Goal: Transaction & Acquisition: Subscribe to service/newsletter

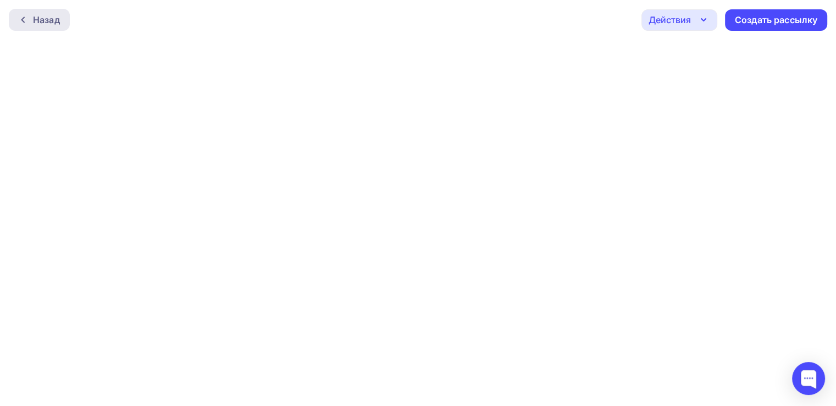
click at [25, 26] on div "Назад" at bounding box center [39, 20] width 61 height 22
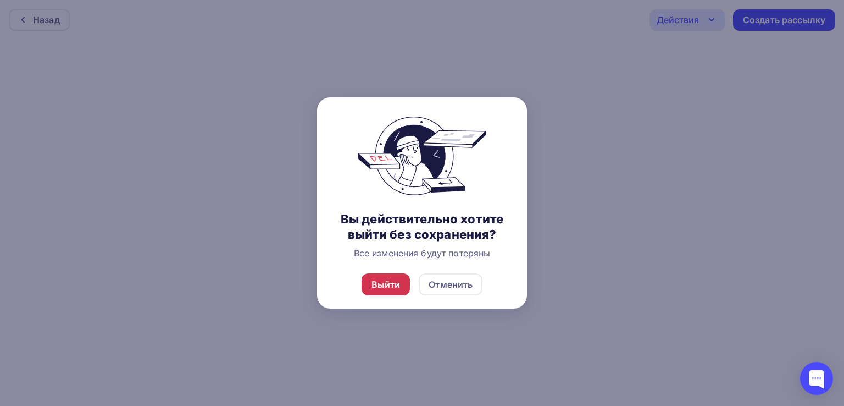
click at [384, 284] on div "Выйти" at bounding box center [386, 284] width 29 height 13
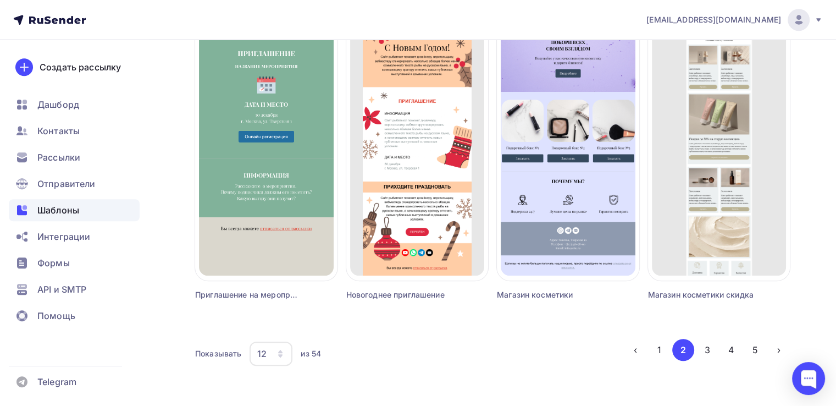
scroll to position [744, 0]
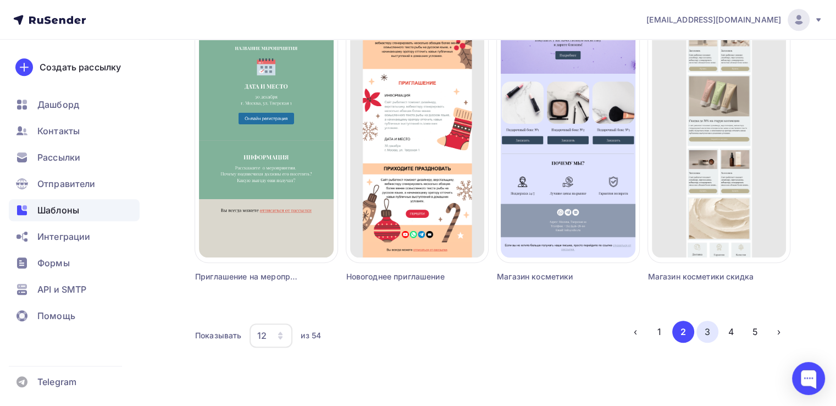
click at [706, 330] on button "3" at bounding box center [707, 331] width 22 height 22
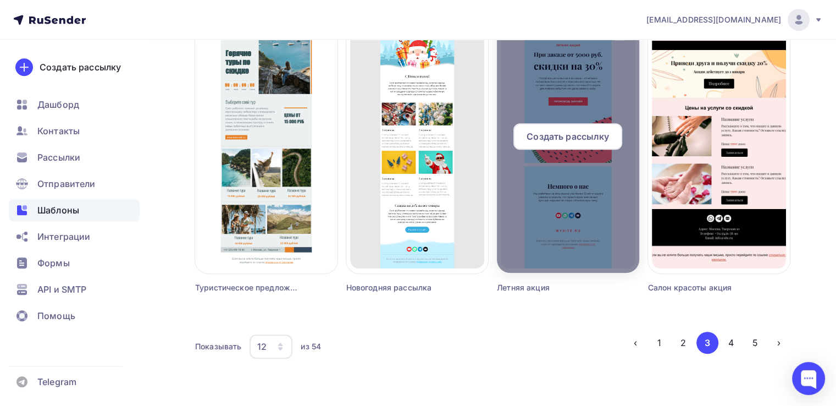
scroll to position [733, 0]
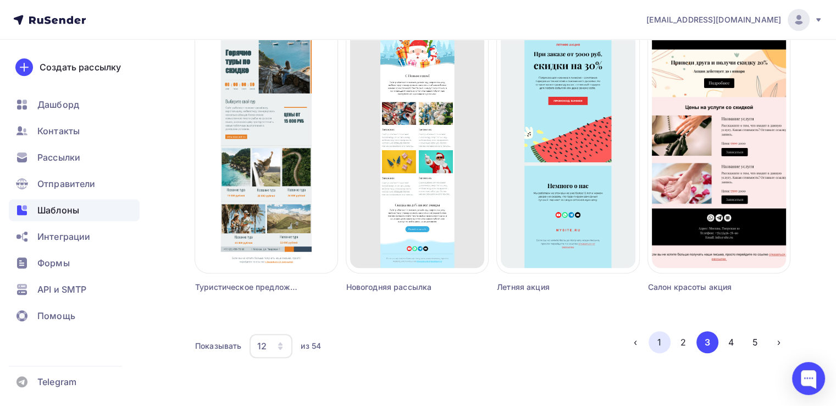
click at [658, 337] on button "1" at bounding box center [660, 342] width 22 height 22
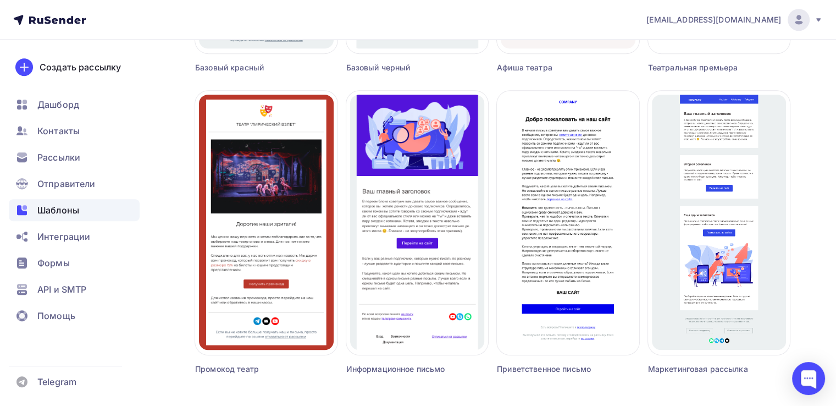
scroll to position [744, 0]
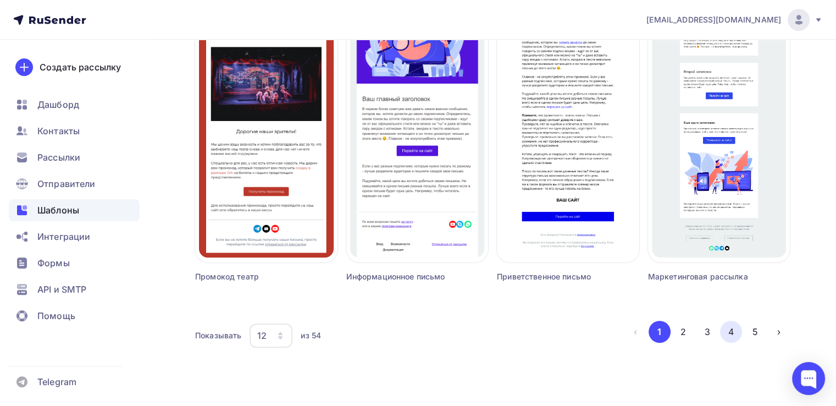
click at [735, 333] on button "4" at bounding box center [731, 331] width 22 height 22
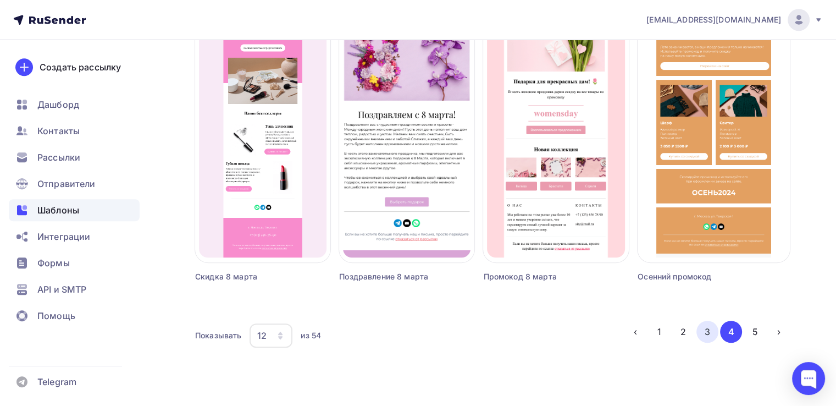
click at [708, 328] on button "3" at bounding box center [707, 331] width 22 height 22
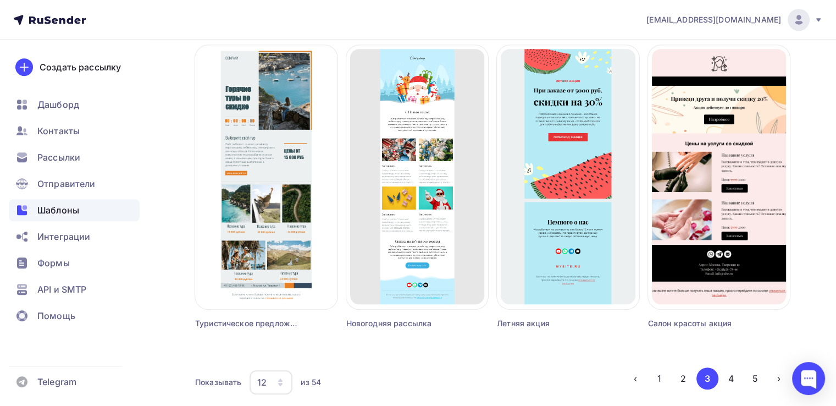
scroll to position [699, 0]
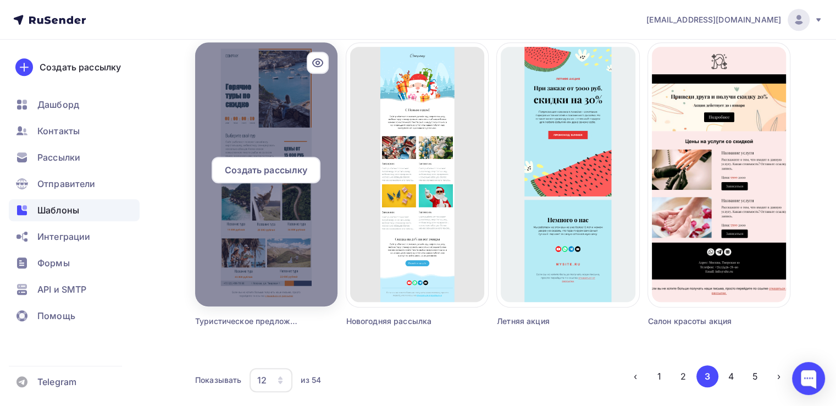
click at [286, 213] on div at bounding box center [266, 174] width 142 height 264
click at [241, 154] on div at bounding box center [266, 174] width 142 height 264
click at [236, 169] on span "Создать рассылку" at bounding box center [266, 169] width 82 height 13
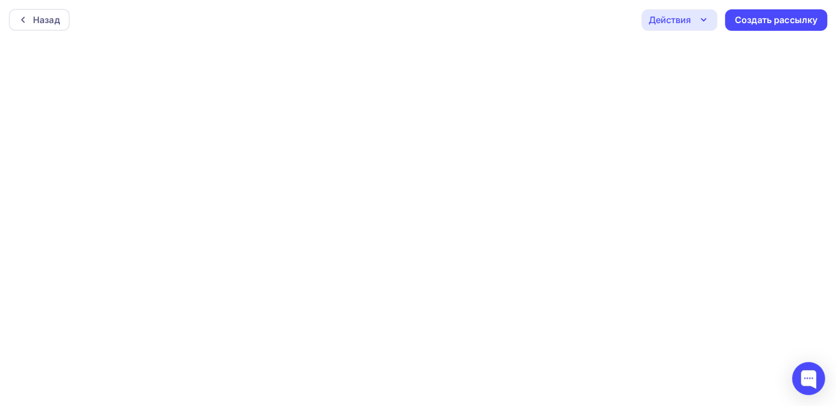
click at [679, 15] on div "Действия" at bounding box center [670, 19] width 42 height 13
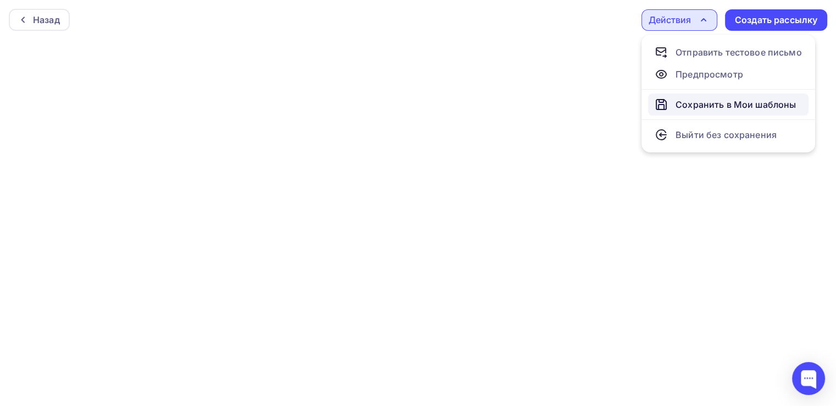
click at [703, 104] on div "Сохранить в Мои шаблоны" at bounding box center [736, 104] width 120 height 13
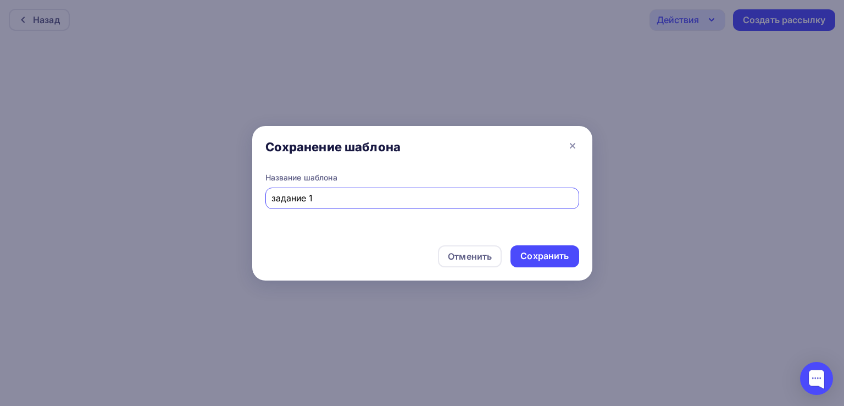
type input "задание 1"
click at [550, 250] on div "Сохранить" at bounding box center [545, 256] width 48 height 13
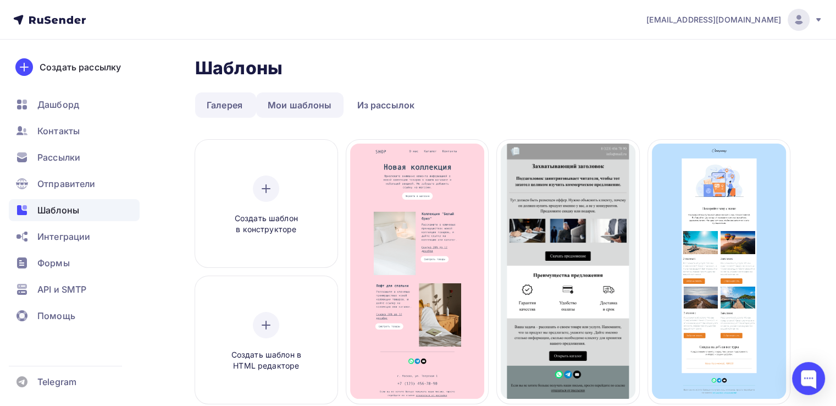
click at [284, 104] on link "Мои шаблоны" at bounding box center [299, 104] width 87 height 25
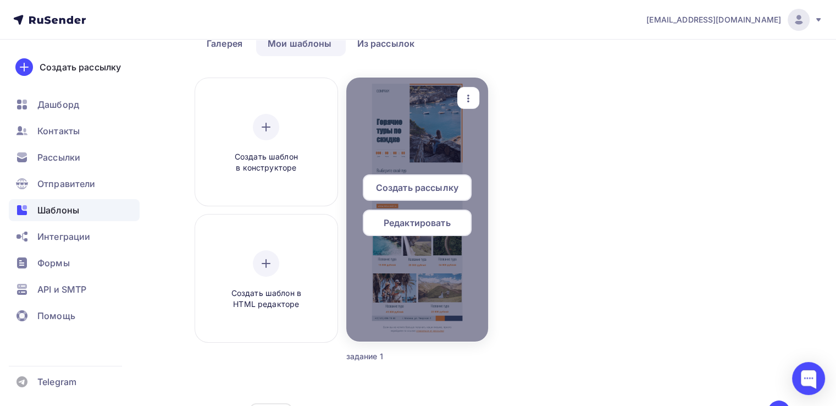
scroll to position [74, 0]
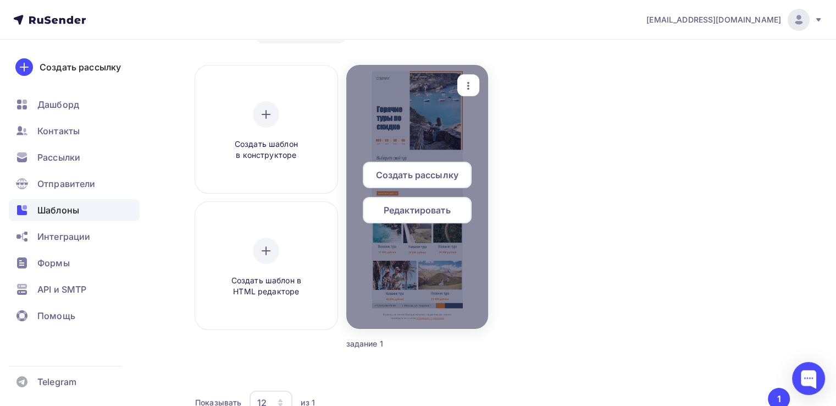
click at [469, 80] on icon "button" at bounding box center [468, 85] width 13 height 13
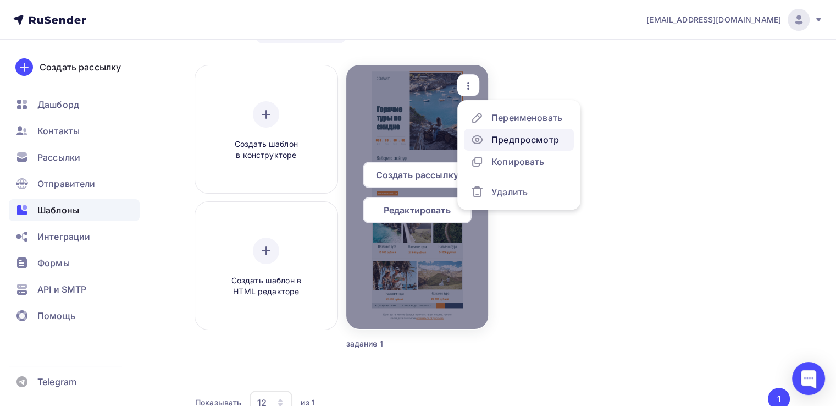
click at [493, 137] on div "Предпросмотр" at bounding box center [525, 139] width 68 height 13
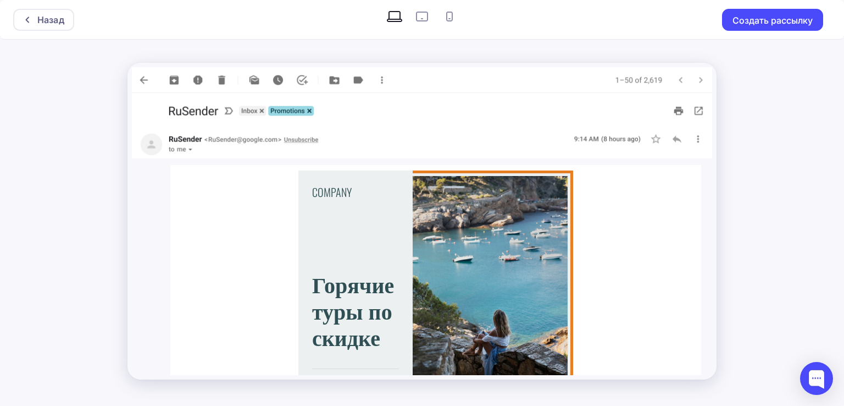
click at [671, 112] on img at bounding box center [422, 111] width 580 height 37
click at [681, 112] on img at bounding box center [422, 111] width 580 height 37
click at [389, 166] on div "COMPANY Горячие туры по скидке" at bounding box center [435, 287] width 531 height 244
click at [428, 16] on icon at bounding box center [422, 17] width 12 height 10
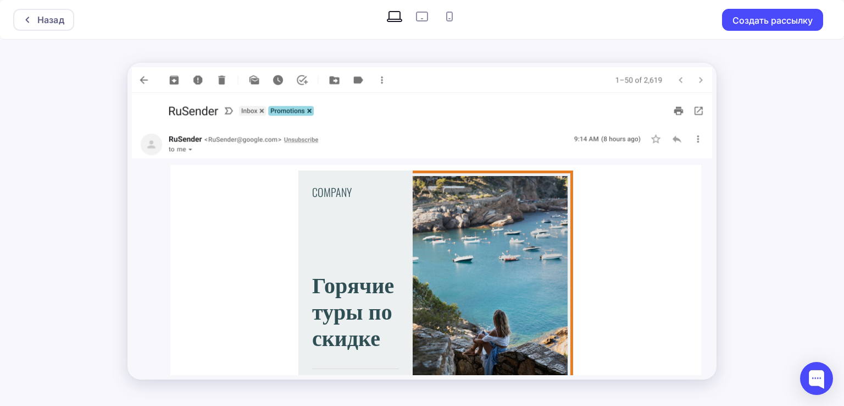
radio input "true"
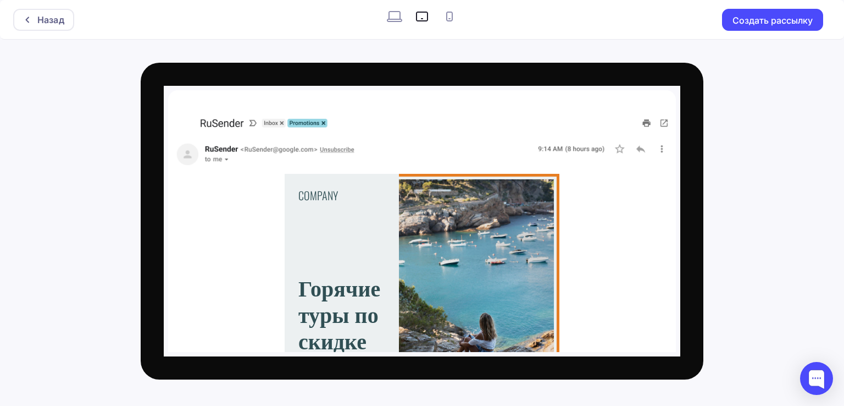
click at [450, 14] on icon at bounding box center [450, 17] width 18 height 18
radio input "true"
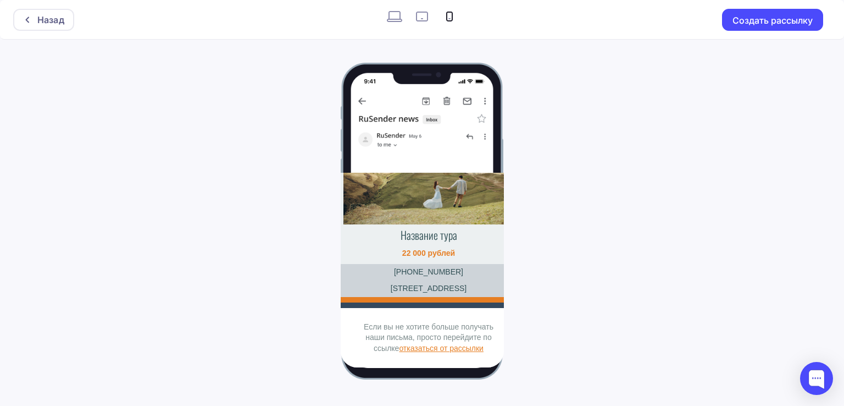
scroll to position [1706, 0]
click at [401, 24] on icon at bounding box center [395, 17] width 18 height 18
radio input "true"
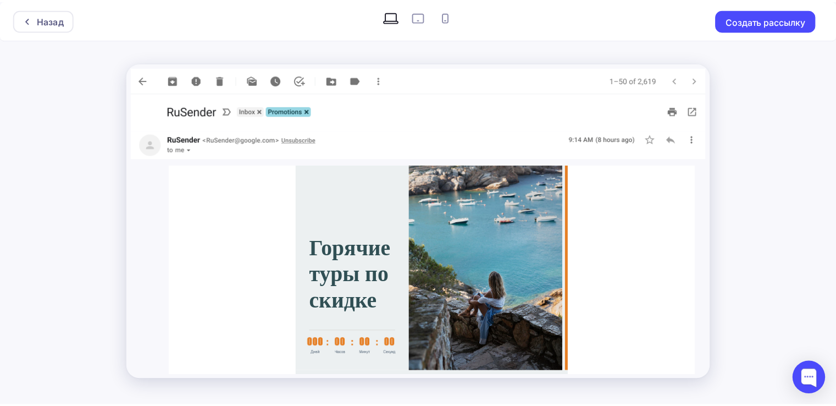
scroll to position [0, 0]
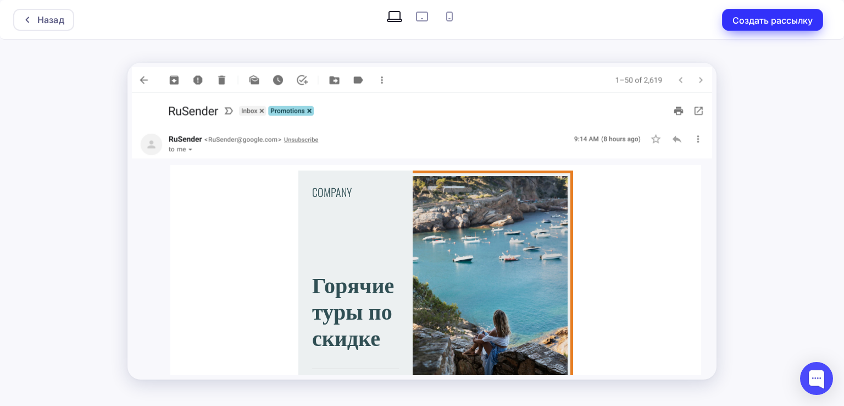
click at [746, 27] on button "Создать рассылку" at bounding box center [772, 20] width 101 height 22
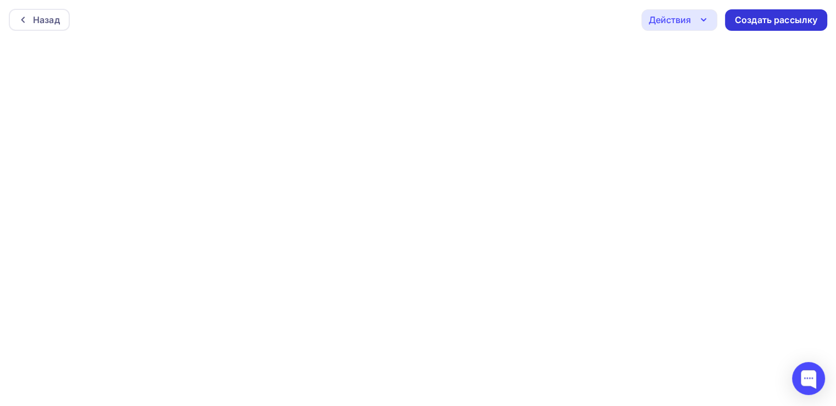
click at [767, 20] on div "Создать рассылку" at bounding box center [776, 20] width 82 height 13
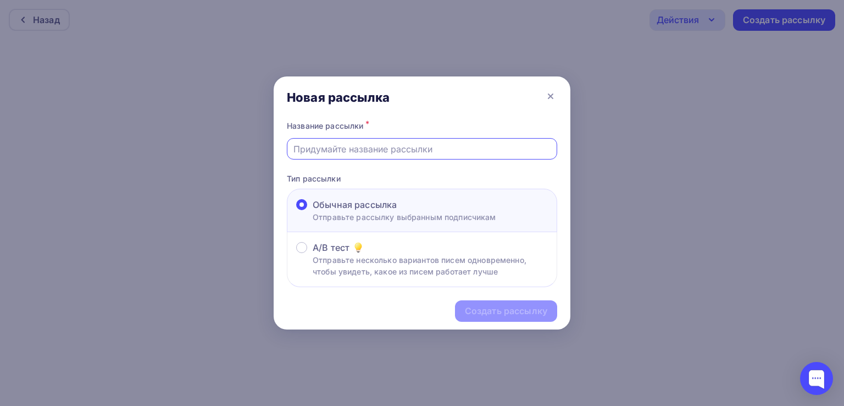
click at [394, 150] on input "text" at bounding box center [423, 148] width 258 height 13
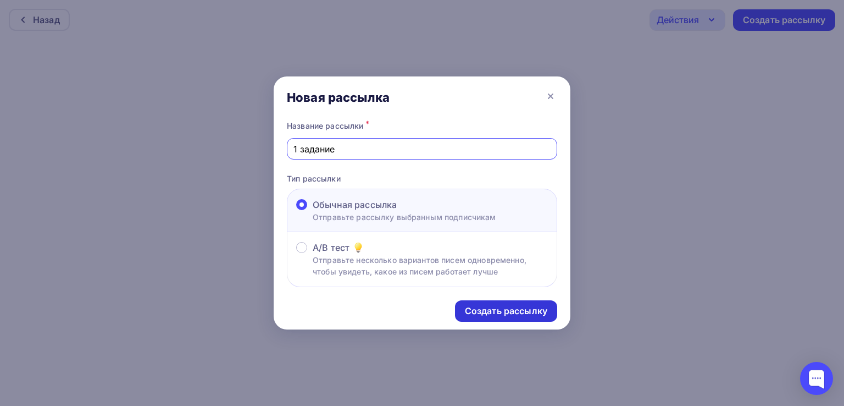
type input "1 задание"
click at [480, 311] on div "Создать рассылку" at bounding box center [506, 311] width 82 height 13
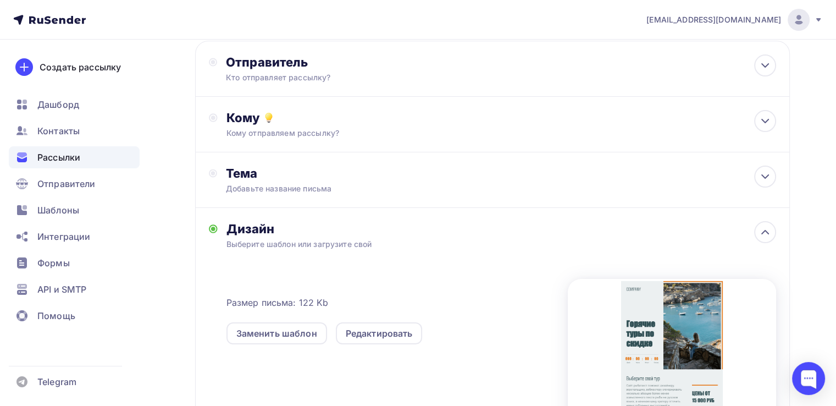
scroll to position [62, 0]
click at [357, 182] on div "Добавьте название письма" at bounding box center [324, 187] width 196 height 11
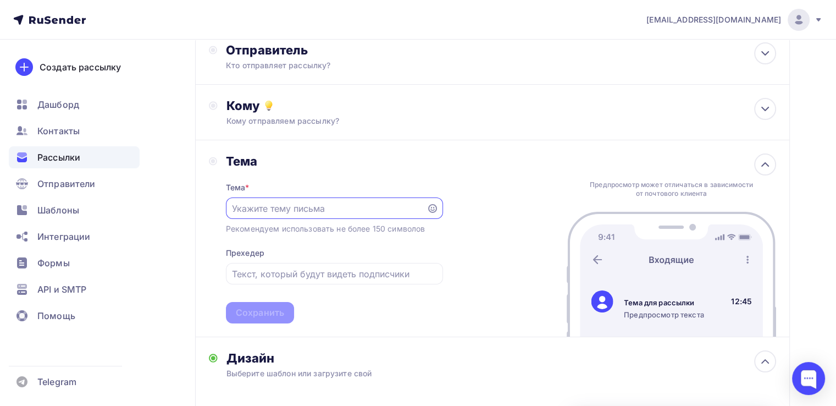
scroll to position [70, 0]
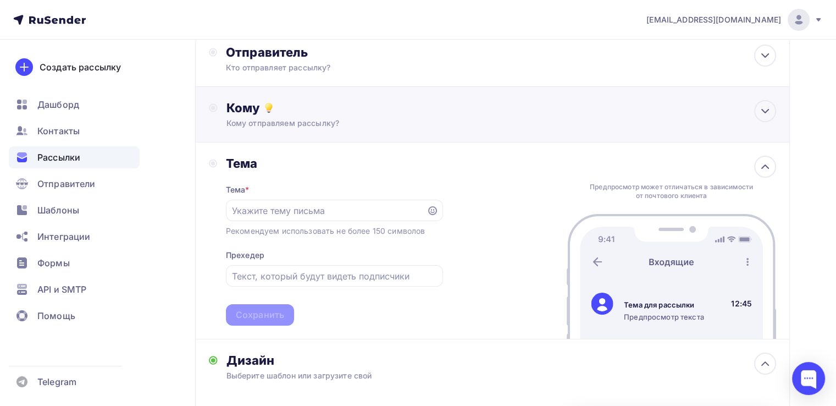
click at [329, 132] on div "Кому Кому отправляем рассылку? Списки получателей Нет получателей Все списки id…" at bounding box center [492, 115] width 595 height 56
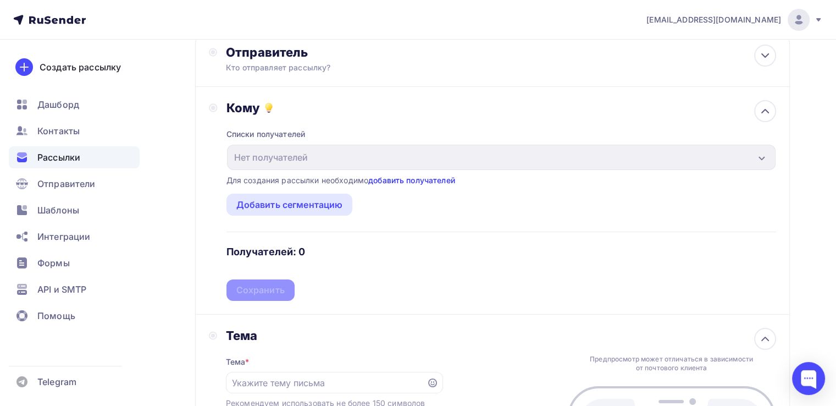
click at [378, 179] on link "добавить получателей" at bounding box center [411, 179] width 87 height 9
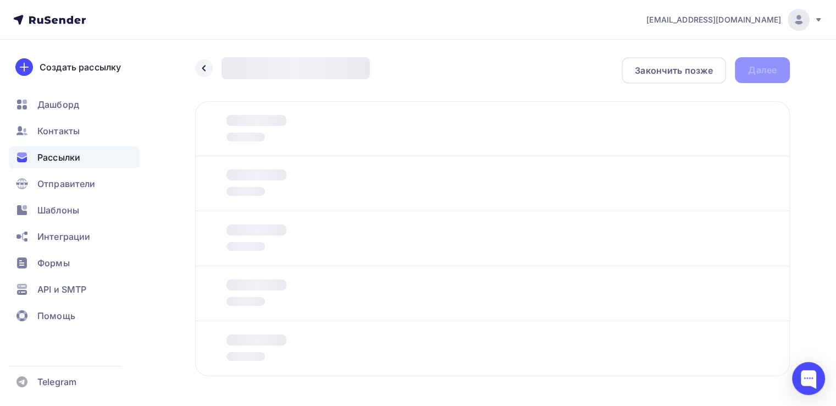
scroll to position [41, 0]
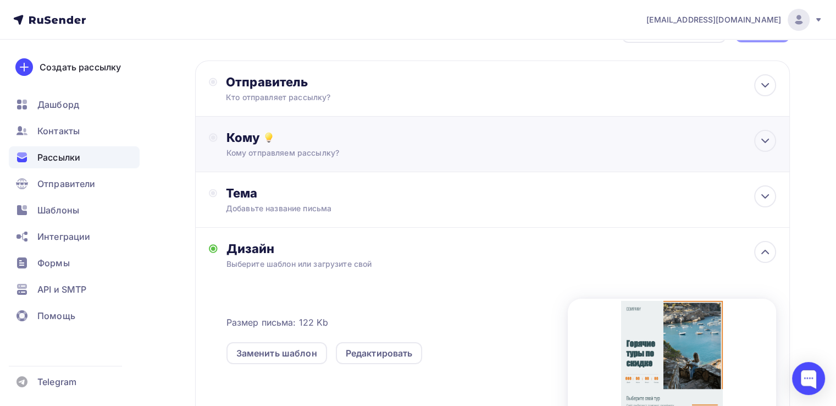
click at [325, 147] on div "Кому отправляем рассылку?" at bounding box center [473, 152] width 495 height 11
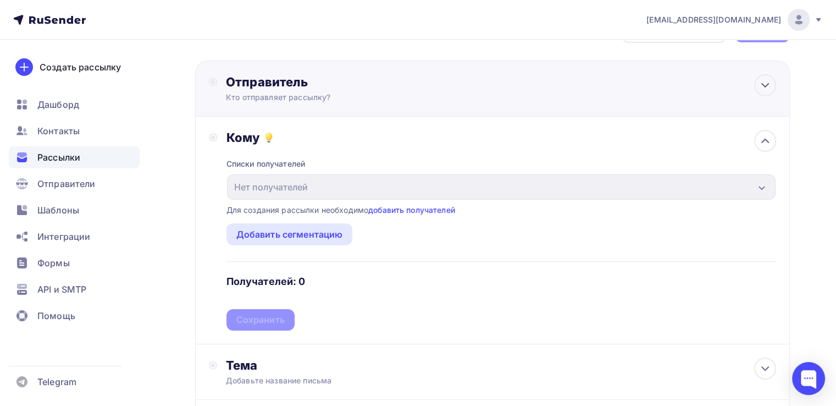
click at [331, 108] on div "Отправитель Кто отправляет рассылку? Email * kristinanag3004@gmail.com kristina…" at bounding box center [492, 88] width 595 height 56
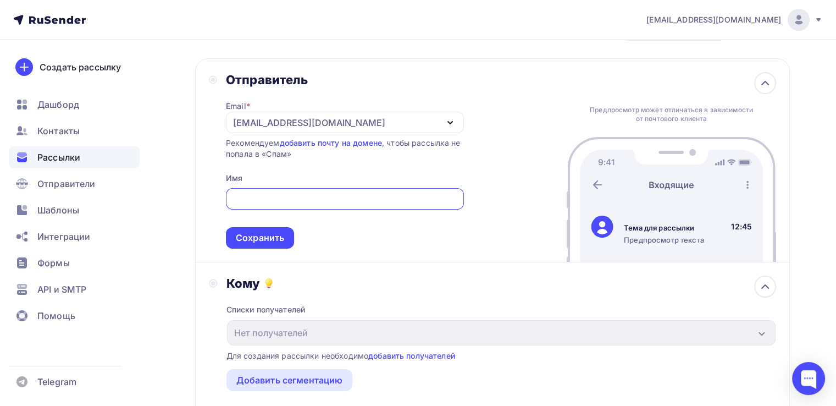
scroll to position [44, 0]
click at [264, 207] on div at bounding box center [345, 197] width 238 height 21
click at [262, 205] on div at bounding box center [345, 197] width 238 height 21
click at [252, 196] on input "text" at bounding box center [344, 197] width 225 height 13
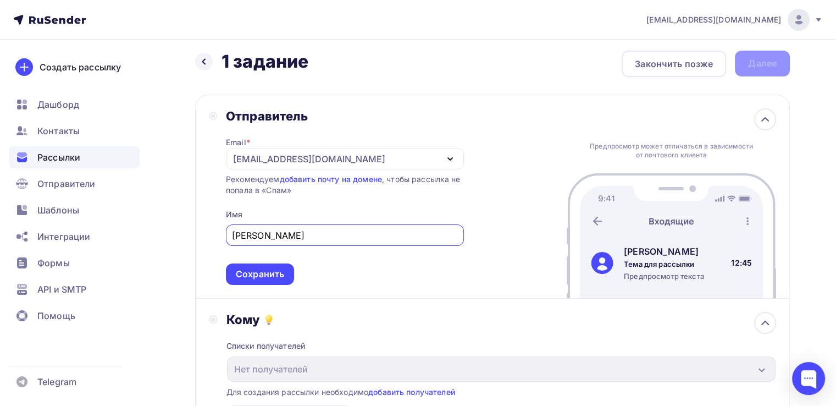
scroll to position [6, 0]
click at [250, 154] on div "kristinanag3004@gmail.com" at bounding box center [309, 159] width 152 height 13
type input "Кристина"
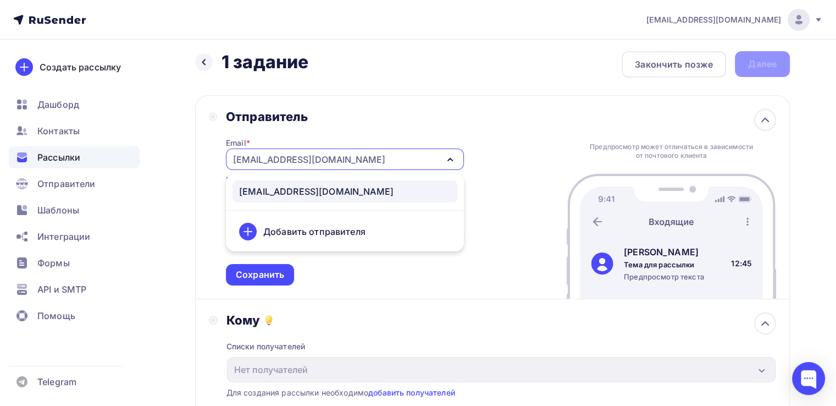
click at [350, 119] on div "Отправитель" at bounding box center [345, 116] width 238 height 15
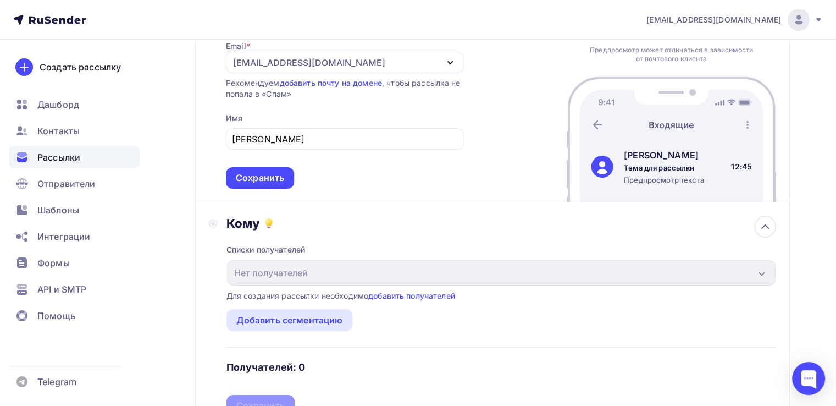
scroll to position [106, 0]
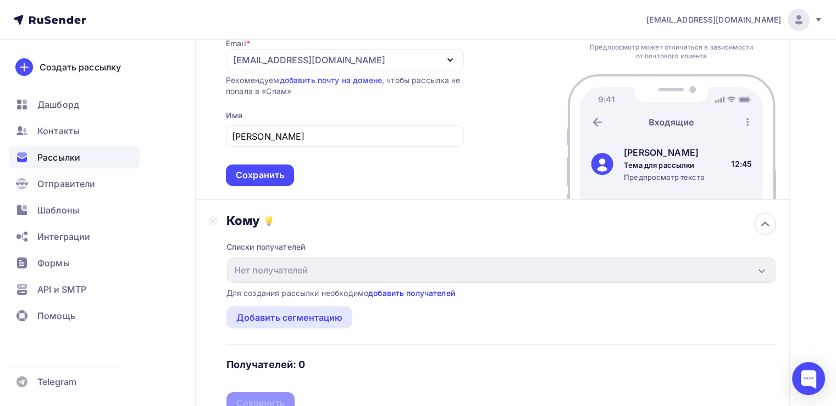
click at [383, 288] on link "добавить получателей" at bounding box center [411, 292] width 87 height 9
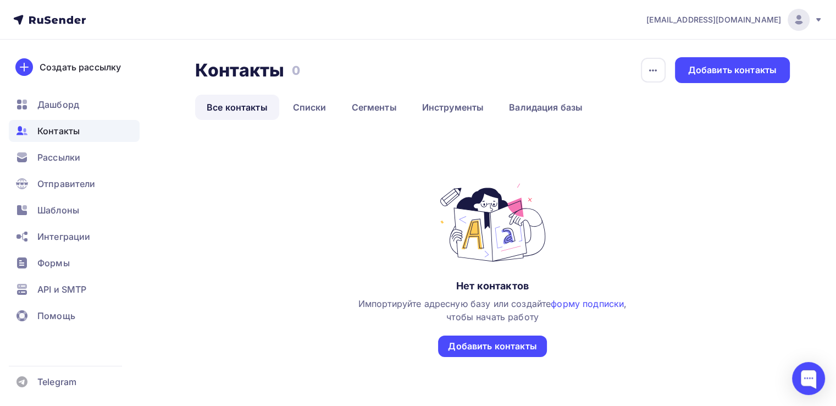
click at [485, 262] on img at bounding box center [492, 222] width 125 height 82
click at [475, 345] on div "Добавить контакты" at bounding box center [492, 346] width 88 height 13
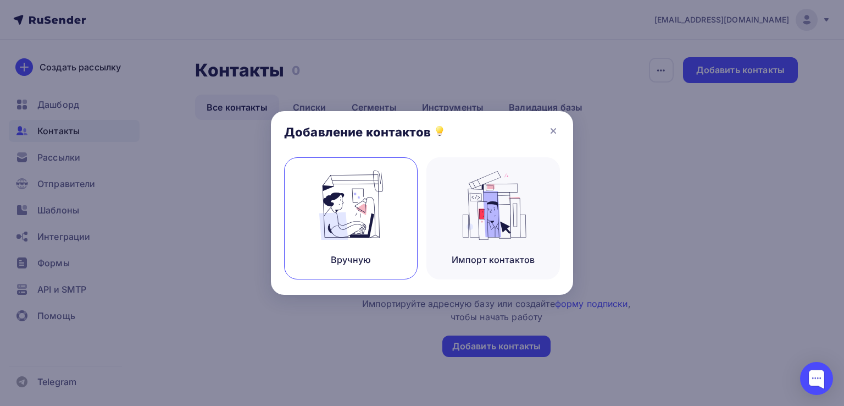
click at [370, 206] on img at bounding box center [351, 204] width 74 height 69
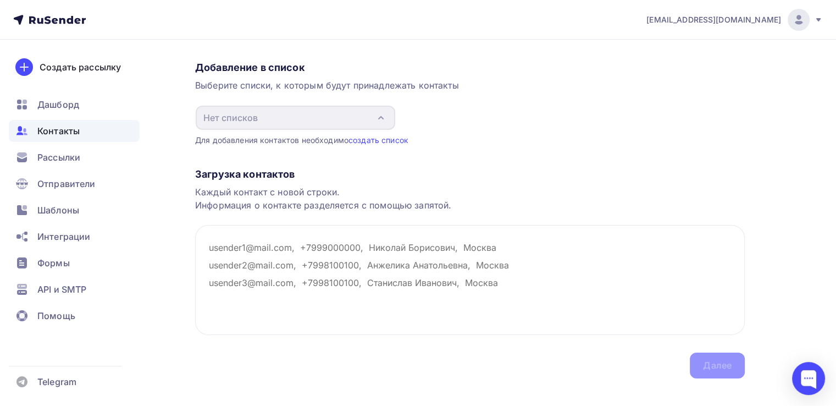
scroll to position [79, 0]
click at [229, 241] on textarea at bounding box center [470, 278] width 550 height 110
type textarea "л"
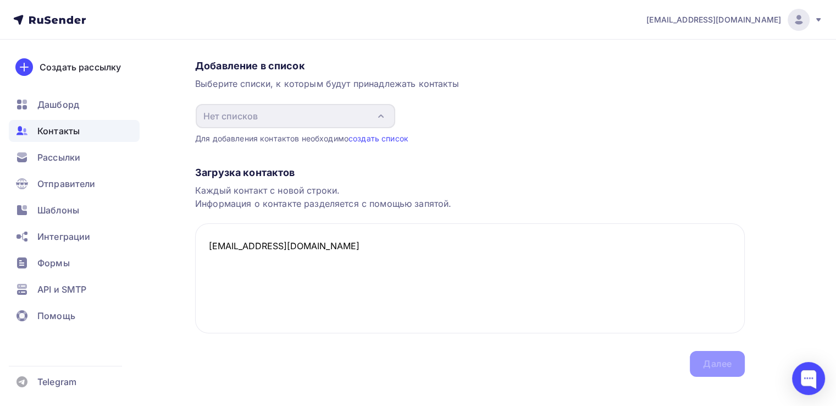
click at [706, 364] on div "Загрузка контактов Каждый контакт с новой строки. Информация о контакте разделя…" at bounding box center [470, 260] width 550 height 233
click at [310, 247] on textarea "krist.nag@yandex.ru" at bounding box center [470, 278] width 550 height 110
type textarea "krist.nag@yandex.ru, Кристина"
click at [296, 258] on textarea "krist.nag@yandex.ru, Кристина" at bounding box center [470, 278] width 550 height 110
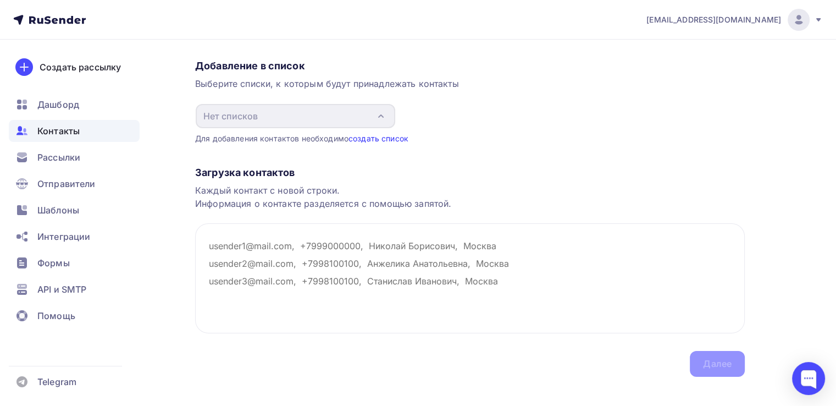
click at [379, 140] on link "создать список" at bounding box center [378, 138] width 60 height 9
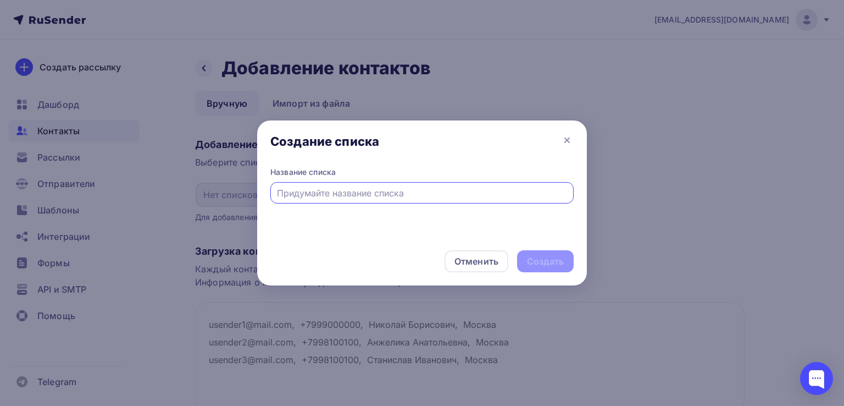
click at [324, 198] on input "text" at bounding box center [422, 192] width 291 height 13
type input "1"
click at [538, 258] on div "Создать" at bounding box center [545, 261] width 37 height 13
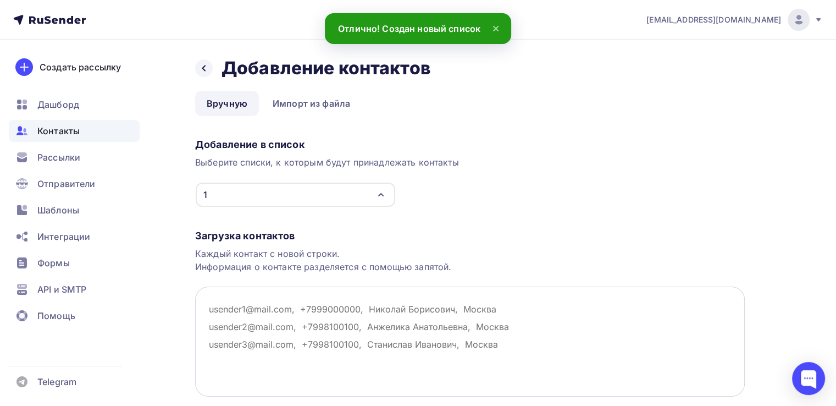
click at [302, 324] on textarea at bounding box center [470, 341] width 550 height 110
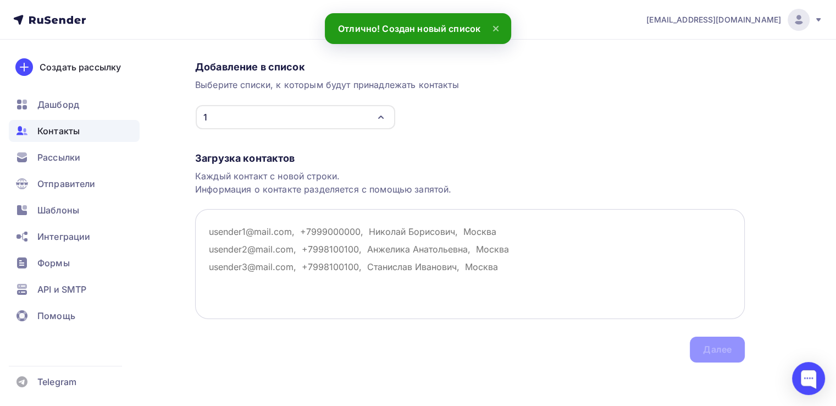
paste textarea "krist.nag@yandex.ru, Кристина"
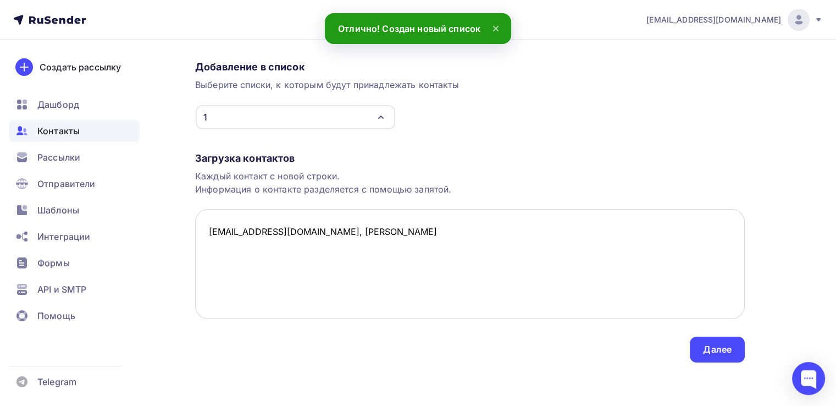
drag, startPoint x: 298, startPoint y: 264, endPoint x: 295, endPoint y: 226, distance: 38.6
click at [295, 226] on textarea "krist.nag@yandex.ru, Кристина" at bounding box center [470, 264] width 550 height 110
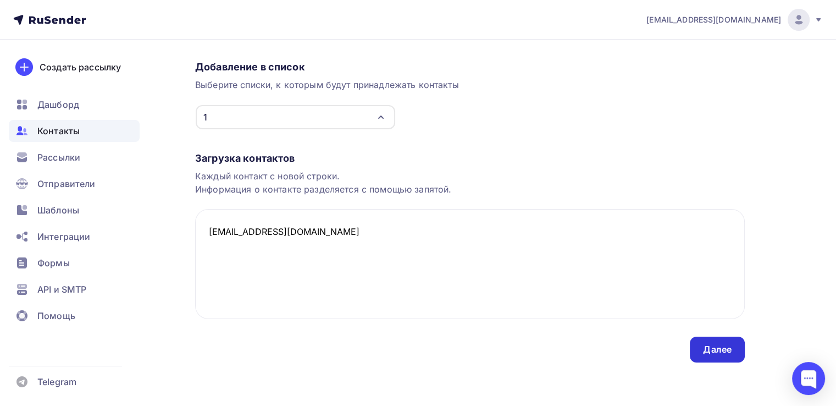
type textarea "krist.nag@yandex.ru"
click at [702, 353] on div "Далее" at bounding box center [717, 349] width 55 height 26
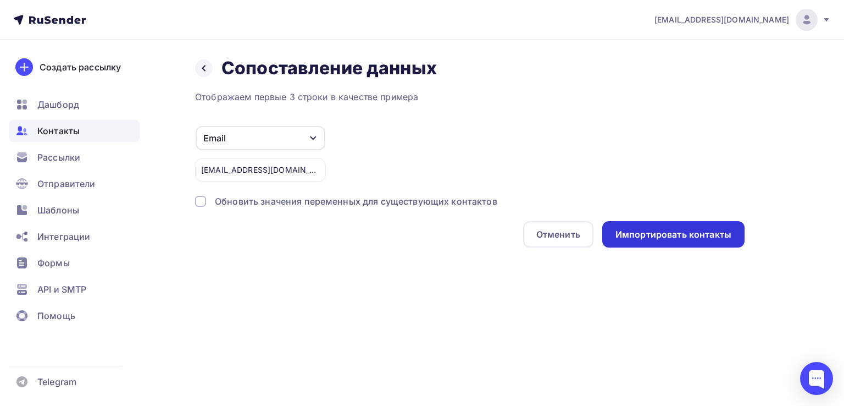
click at [638, 229] on div "Импортировать контакты" at bounding box center [674, 234] width 116 height 13
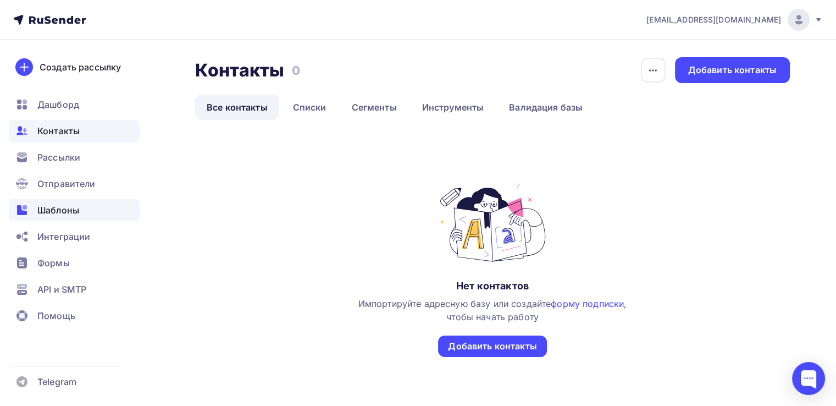
click at [53, 212] on span "Шаблоны" at bounding box center [58, 209] width 42 height 13
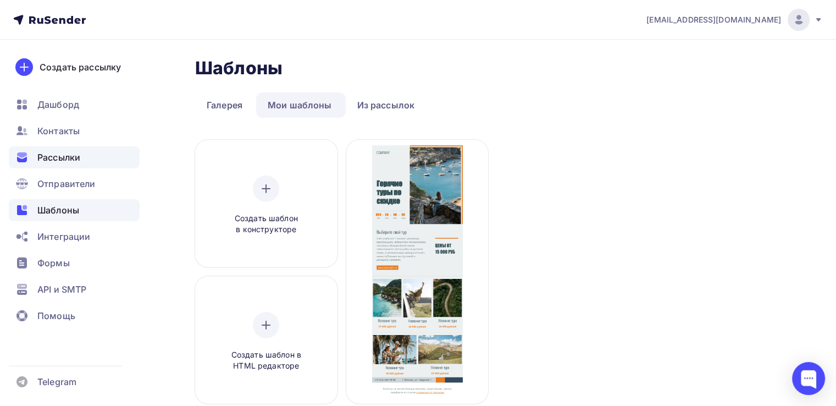
click at [49, 153] on span "Рассылки" at bounding box center [58, 157] width 43 height 13
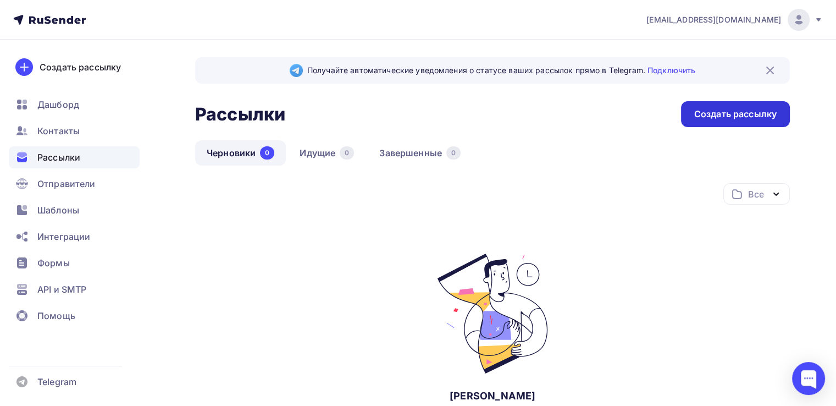
click at [688, 116] on div "Создать рассылку" at bounding box center [735, 114] width 109 height 26
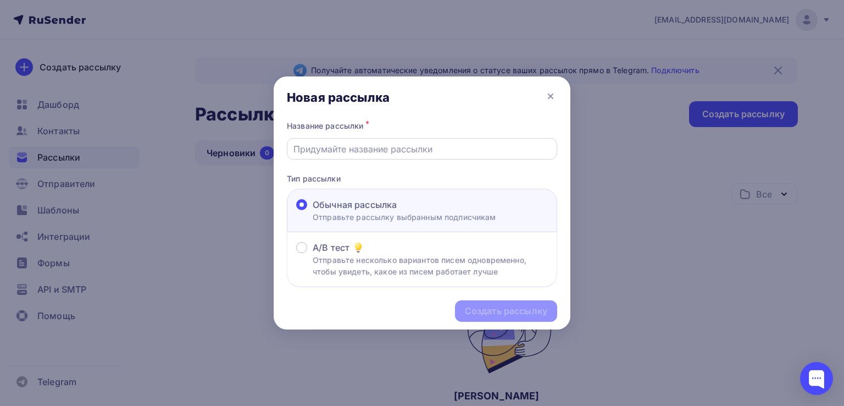
click at [350, 158] on div at bounding box center [422, 148] width 270 height 21
click at [334, 148] on input "text" at bounding box center [423, 148] width 258 height 13
type input "1 задание"
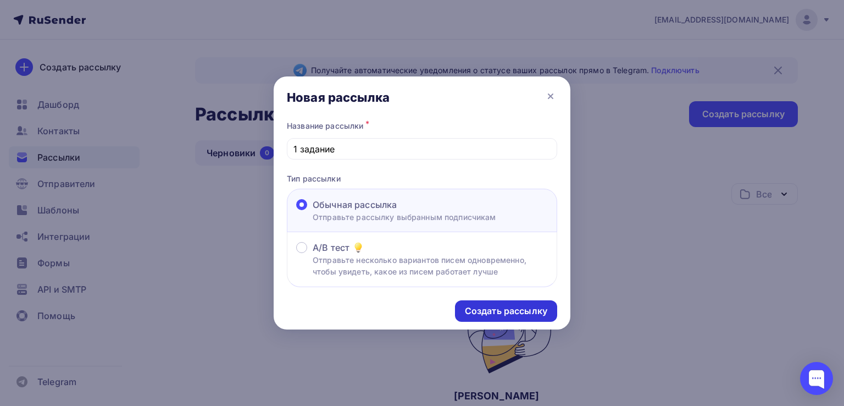
click at [480, 305] on div "Создать рассылку" at bounding box center [506, 311] width 82 height 13
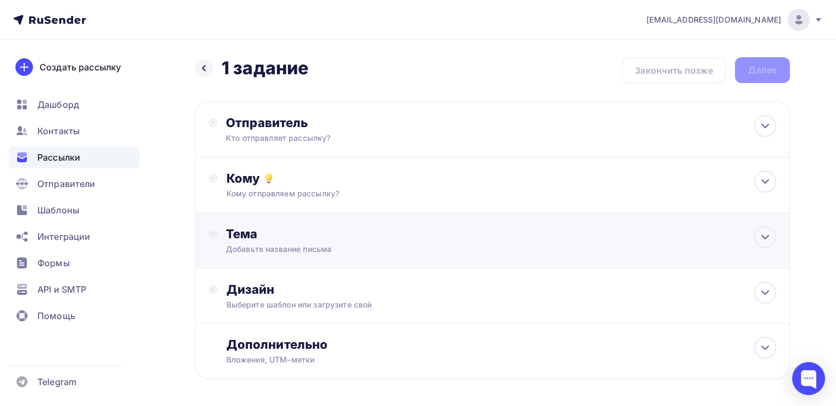
scroll to position [43, 0]
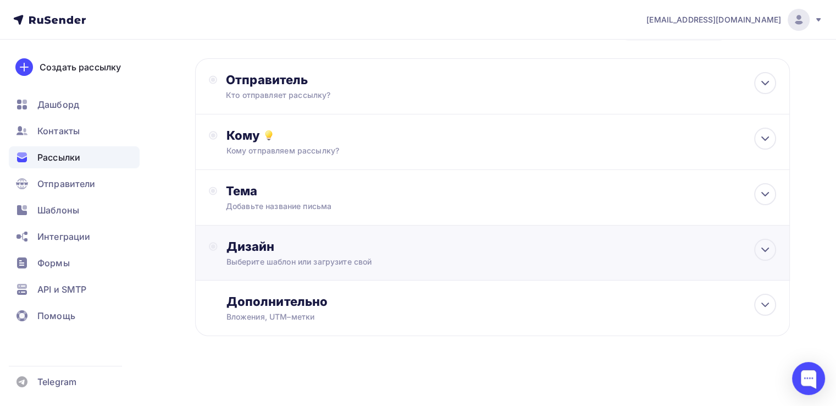
click at [302, 251] on div "Дизайн" at bounding box center [501, 246] width 550 height 15
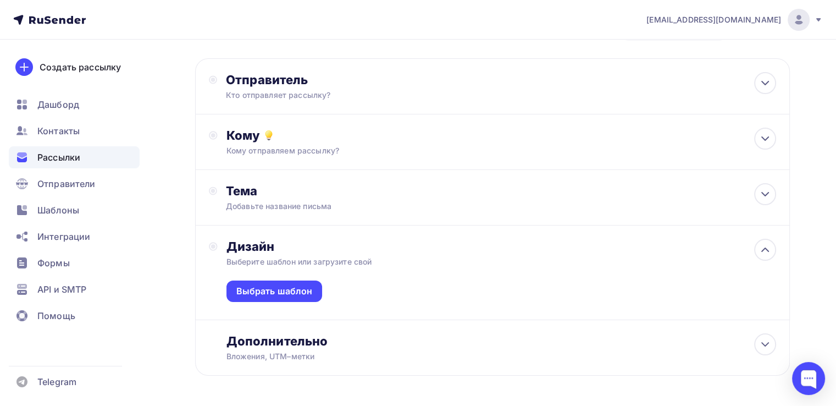
scroll to position [82, 0]
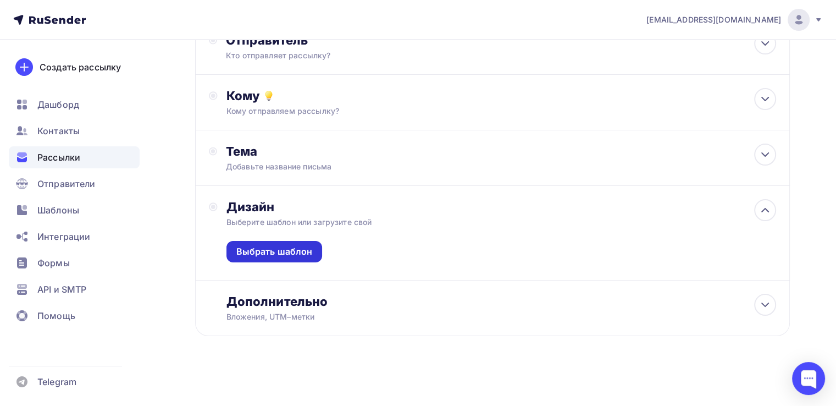
click at [273, 252] on div "Выбрать шаблон" at bounding box center [274, 251] width 76 height 13
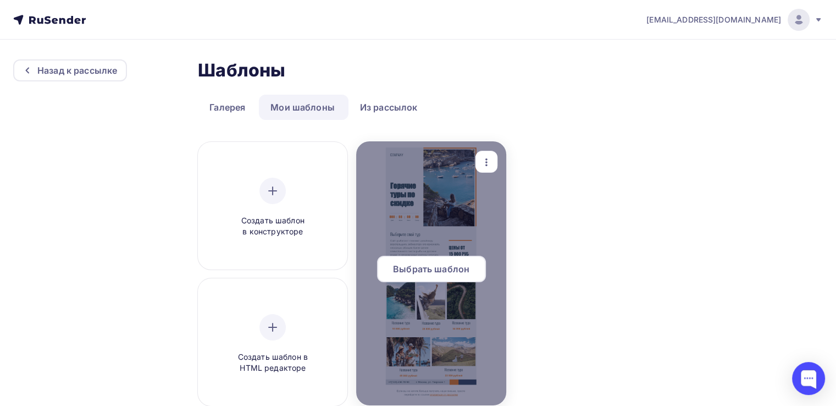
click at [427, 201] on div at bounding box center [431, 273] width 150 height 264
click at [413, 262] on span "Выбрать шаблон" at bounding box center [431, 268] width 76 height 13
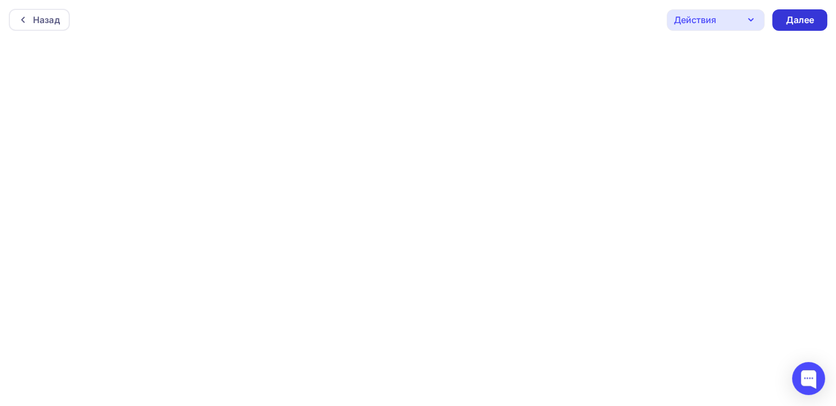
click at [804, 24] on div "Далее" at bounding box center [799, 20] width 29 height 13
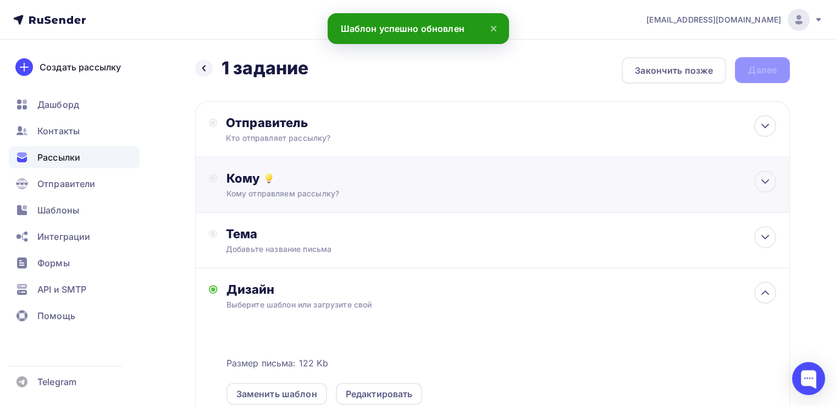
click at [372, 182] on div "Кому" at bounding box center [501, 177] width 550 height 15
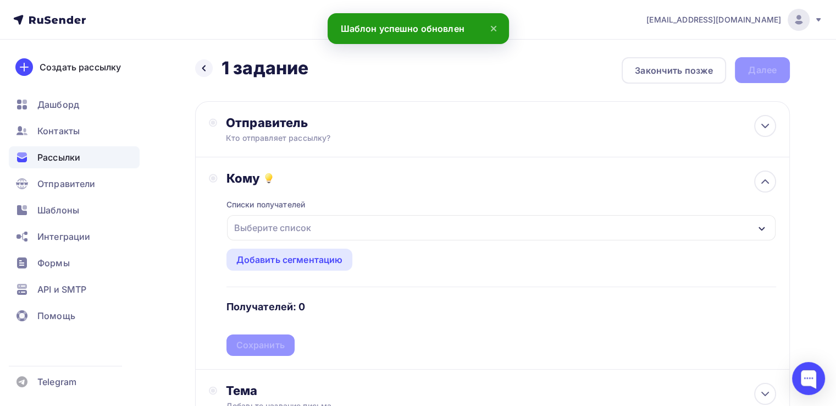
click at [289, 226] on div "Выберите список" at bounding box center [273, 228] width 86 height 20
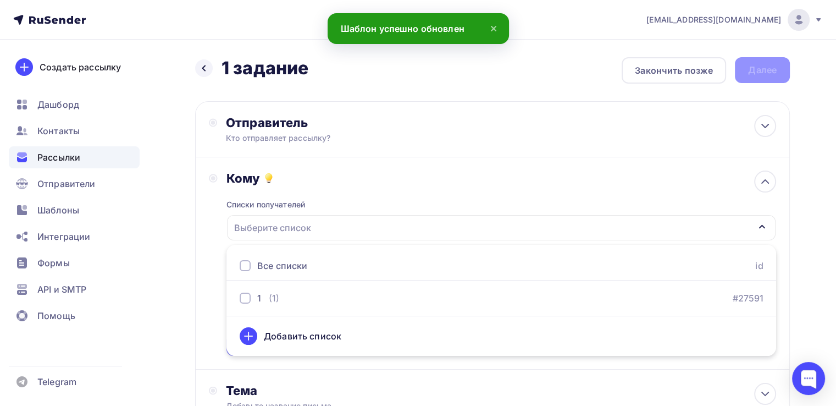
click at [257, 309] on ul "Все списки id 1 (1) #27591 Добавить список" at bounding box center [501, 300] width 550 height 111
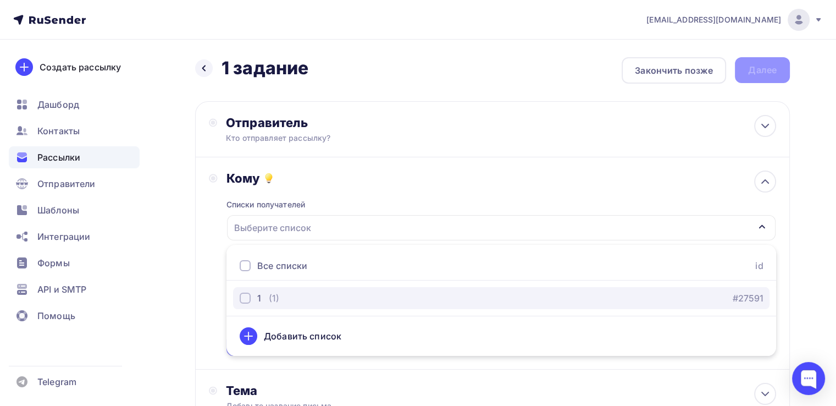
click at [242, 295] on div "button" at bounding box center [245, 297] width 11 height 11
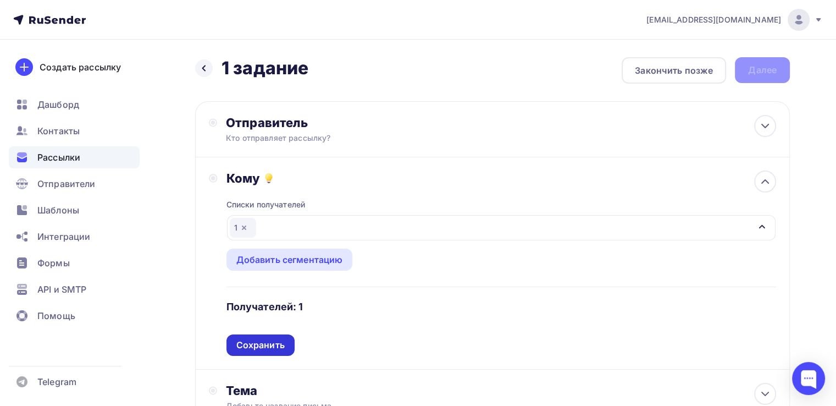
click at [233, 344] on div "Сохранить" at bounding box center [260, 344] width 68 height 21
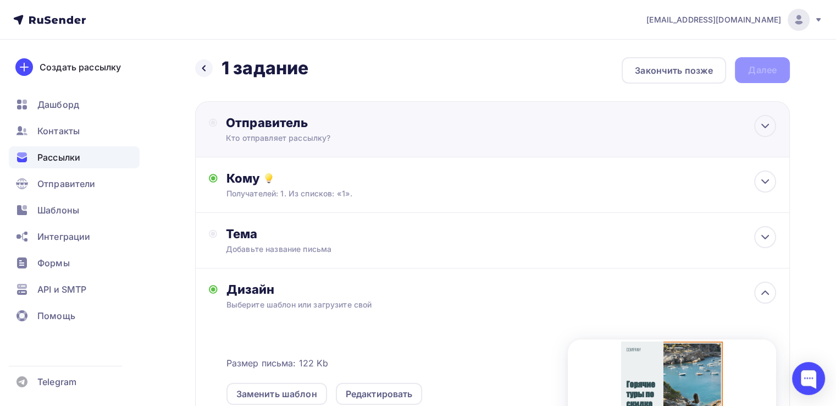
click at [280, 143] on div "Отправитель Кто отправляет рассылку? Email * kristinanag3004@gmail.com kristina…" at bounding box center [492, 129] width 595 height 56
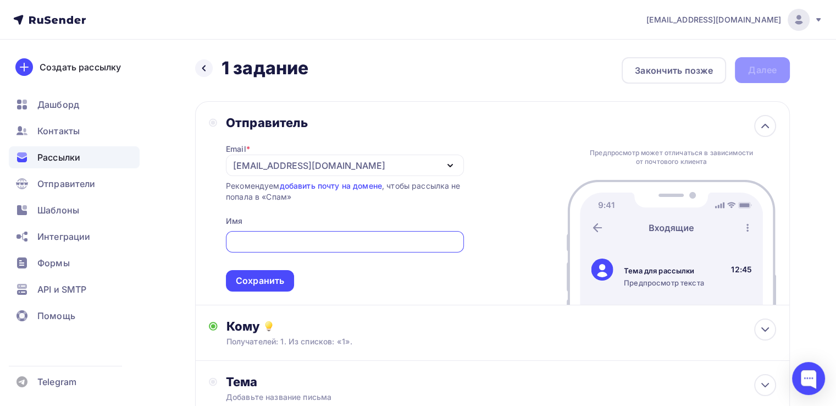
click at [256, 236] on input "text" at bounding box center [344, 241] width 225 height 13
type input "Я"
click at [248, 279] on div "Сохранить" at bounding box center [260, 280] width 48 height 13
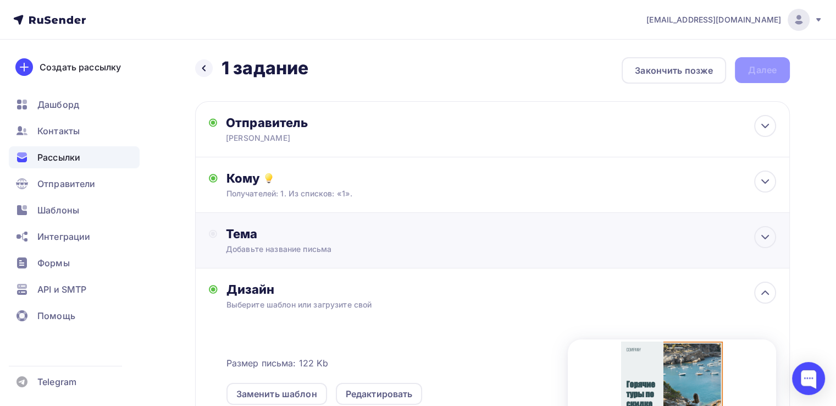
click at [223, 234] on div "Тема Добавьте название письма Тема * Рекомендуем использовать не более 150 симв…" at bounding box center [326, 240] width 234 height 29
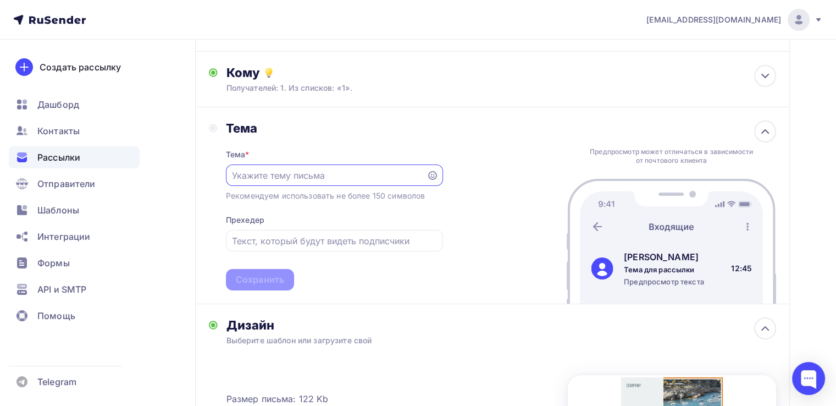
scroll to position [108, 0]
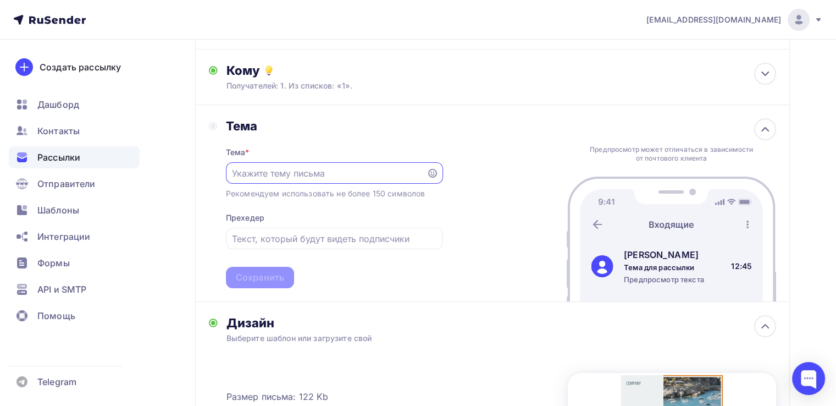
click at [278, 171] on input "text" at bounding box center [326, 173] width 188 height 13
type input "Акция"
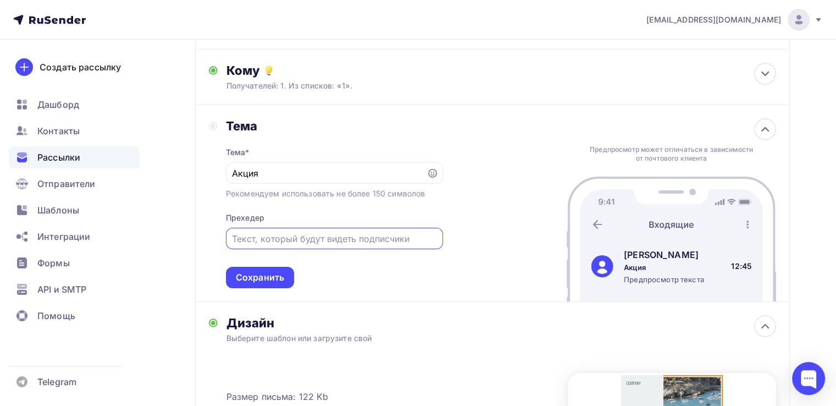
click at [246, 238] on input "text" at bounding box center [334, 238] width 204 height 13
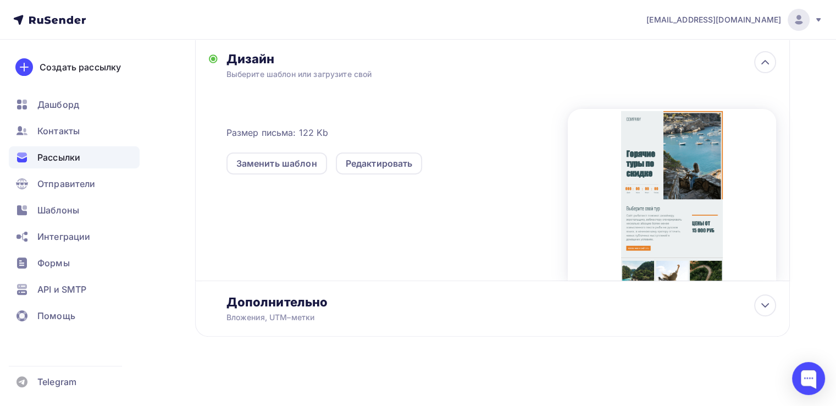
scroll to position [0, 0]
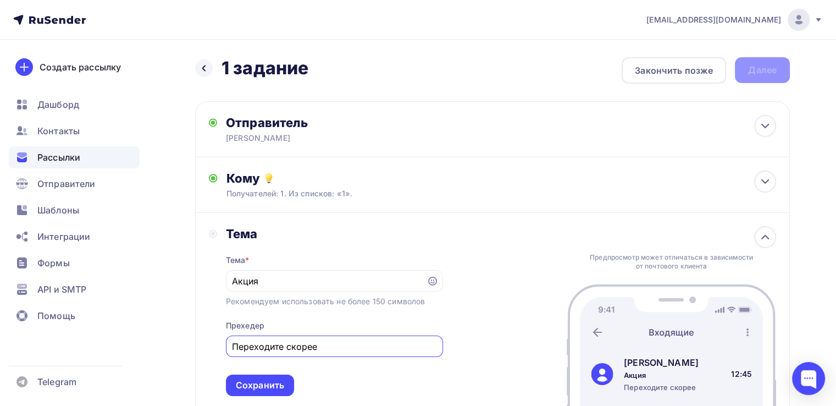
type input "Переходите скорее"
click at [754, 69] on div "Назад 1 задание 1 задание Закончить позже Далее" at bounding box center [492, 70] width 595 height 26
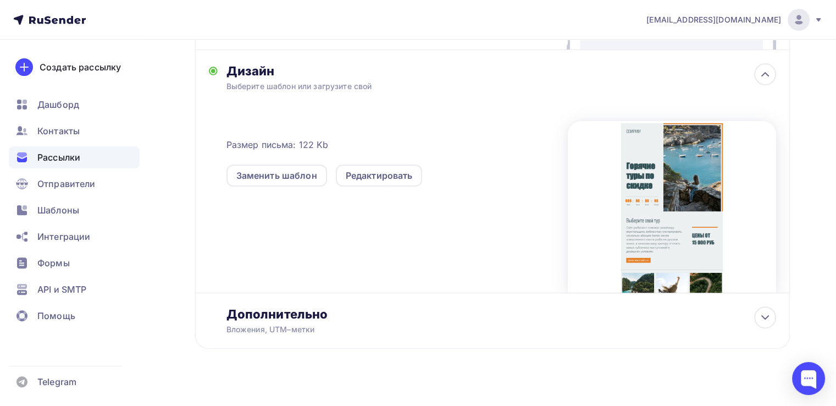
scroll to position [372, 0]
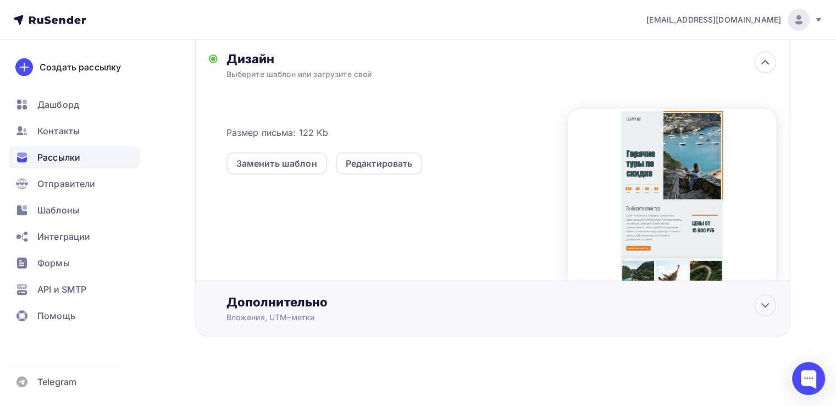
click at [330, 312] on div "Вложения, UTM–метки" at bounding box center [473, 317] width 495 height 11
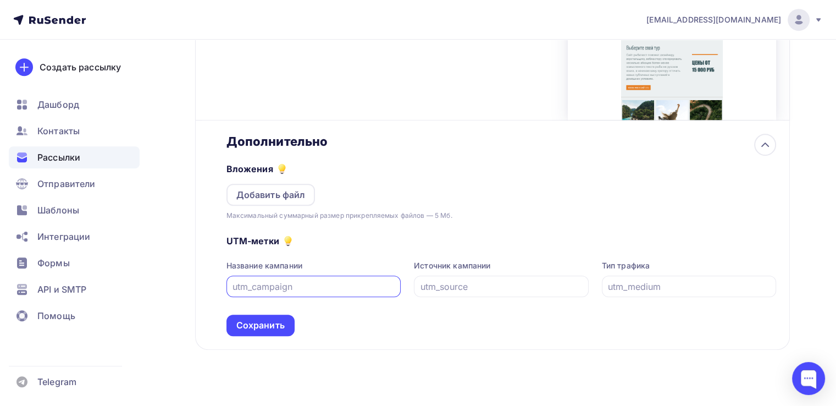
scroll to position [545, 0]
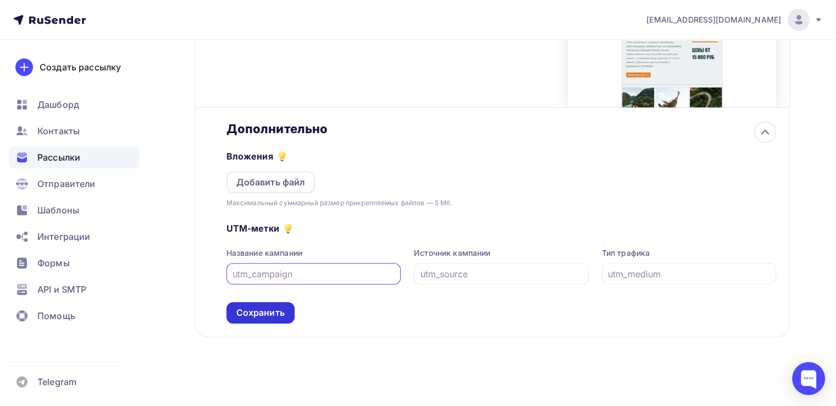
click at [264, 306] on div "Сохранить" at bounding box center [260, 312] width 48 height 13
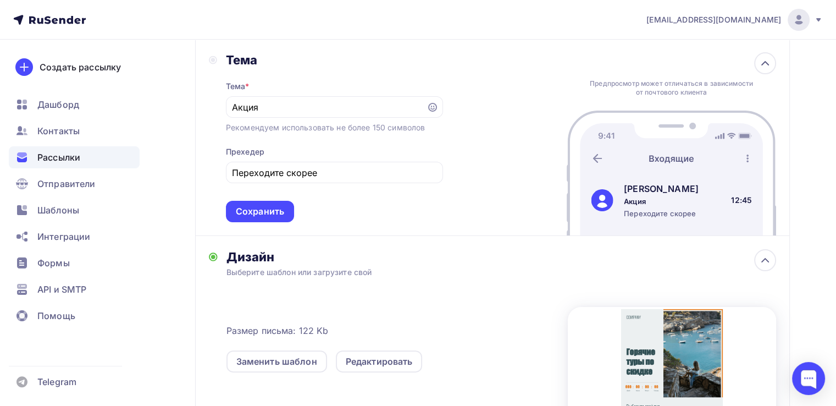
scroll to position [171, 0]
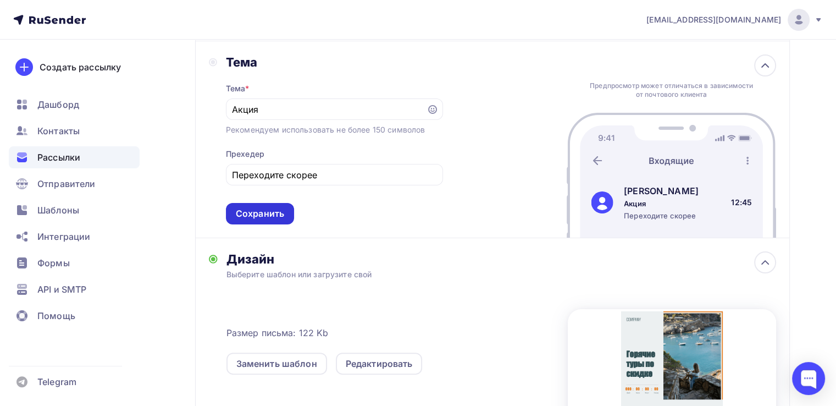
click at [264, 207] on div "Сохранить" at bounding box center [260, 213] width 48 height 13
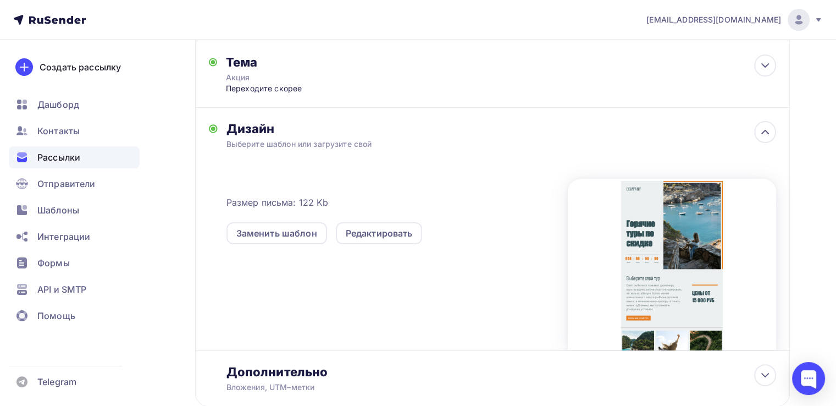
scroll to position [0, 0]
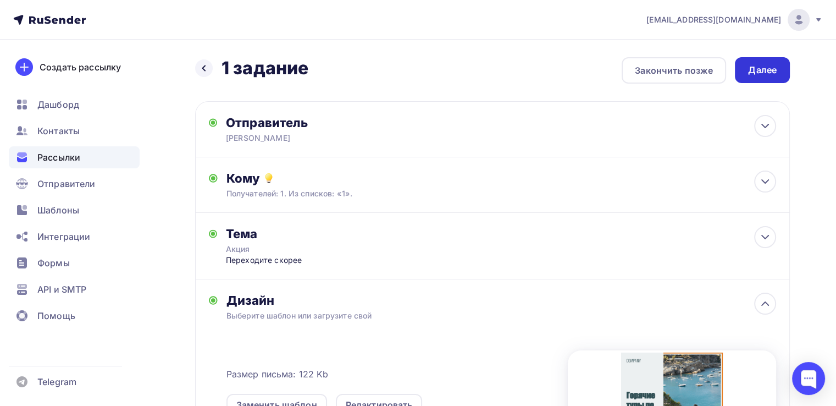
click at [759, 64] on div "Далее" at bounding box center [762, 70] width 29 height 13
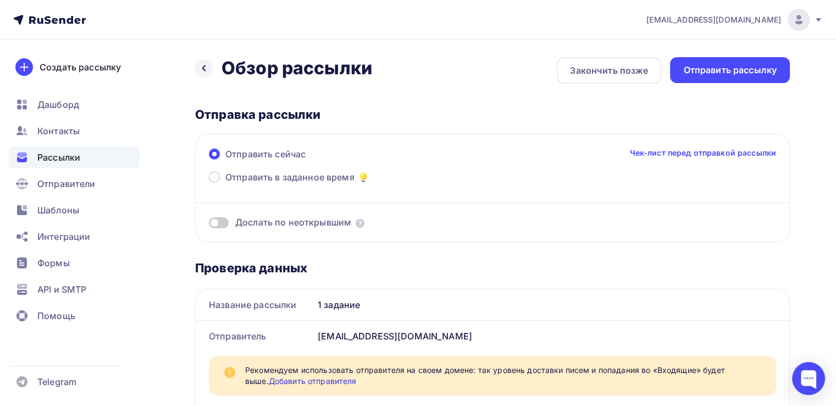
click at [641, 154] on link "Чек-лист перед отправкой рассылки" at bounding box center [702, 152] width 147 height 11
click at [702, 67] on div "Отправить рассылку" at bounding box center [729, 70] width 93 height 13
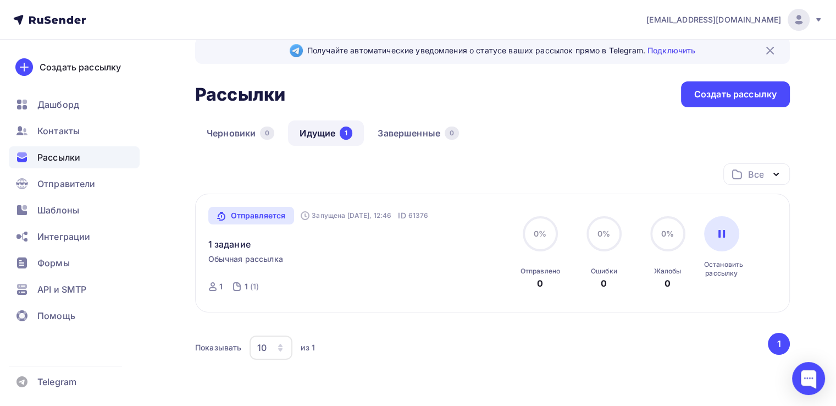
scroll to position [18, 0]
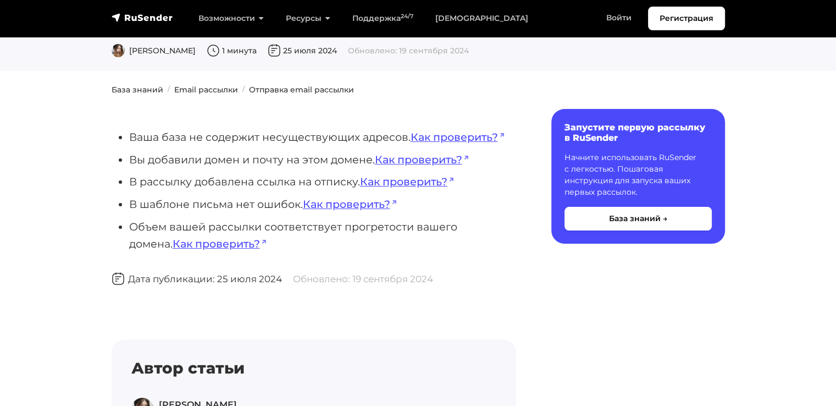
scroll to position [103, 0]
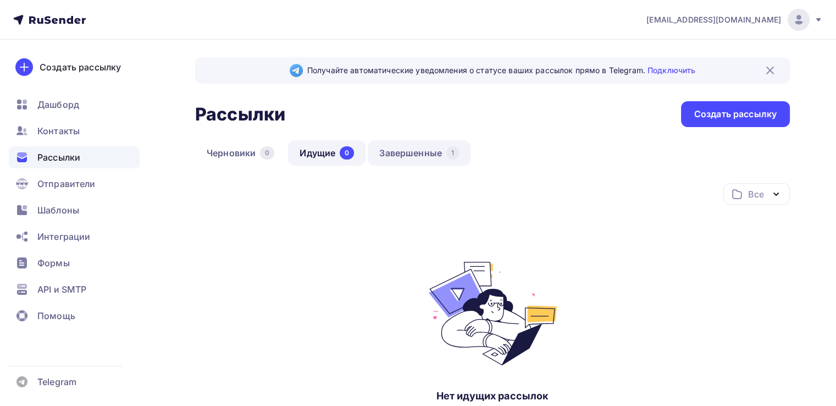
click at [401, 159] on link "Завершенные 1" at bounding box center [419, 152] width 103 height 25
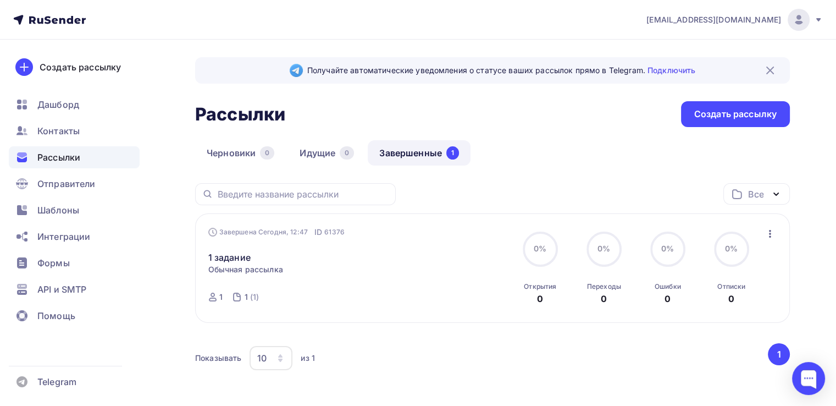
click at [356, 280] on div "Завершена Сегодня, 12:47 ID 61376 1 задание Статистика Обзор рассылки Копироват…" at bounding box center [333, 268] width 251 height 84
click at [766, 235] on icon "button" at bounding box center [769, 233] width 13 height 13
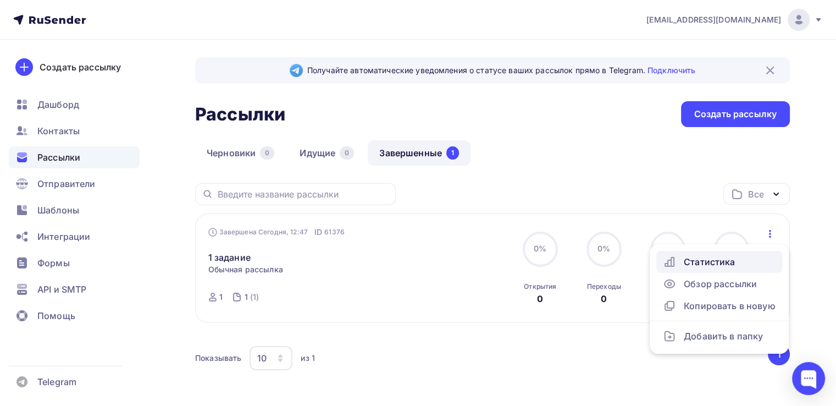
click at [695, 256] on div "Статистика" at bounding box center [719, 261] width 113 height 13
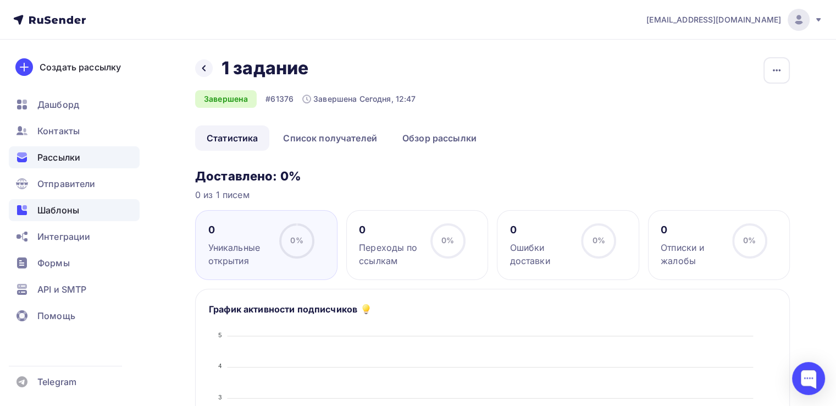
click at [65, 206] on span "Шаблоны" at bounding box center [58, 209] width 42 height 13
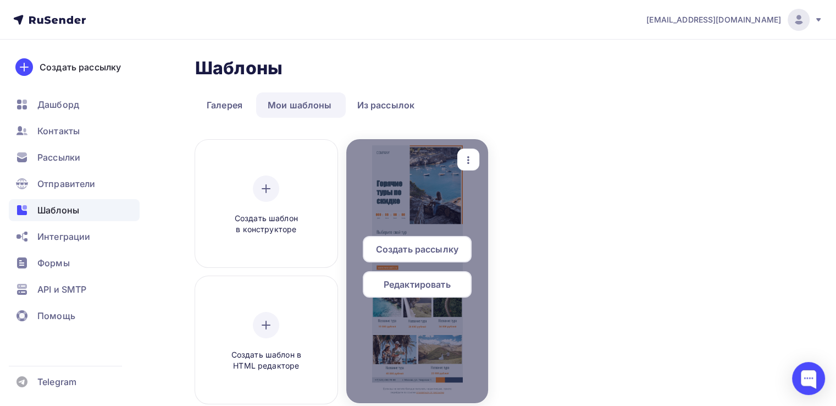
click at [476, 163] on div "button" at bounding box center [468, 159] width 22 height 21
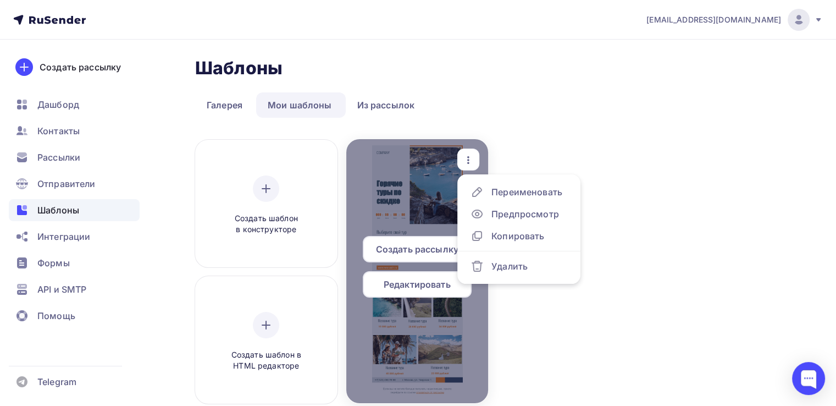
click at [385, 286] on span "Редактировать" at bounding box center [417, 284] width 67 height 13
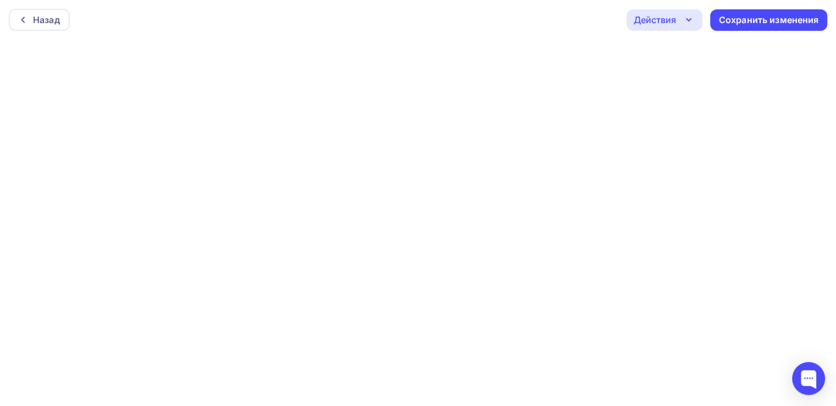
click at [651, 15] on div "Действия" at bounding box center [655, 19] width 42 height 13
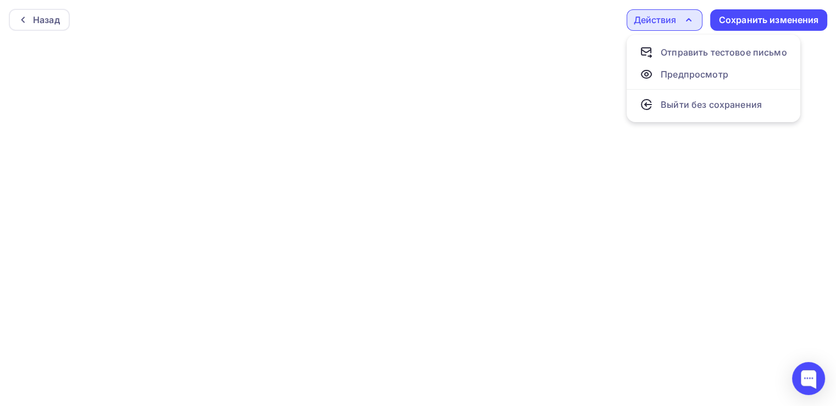
click at [686, 18] on icon "button" at bounding box center [688, 19] width 13 height 13
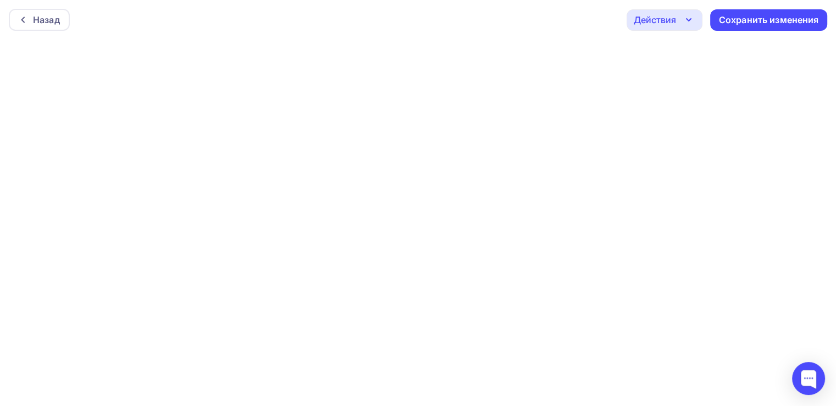
scroll to position [2, 0]
